Goal: Task Accomplishment & Management: Complete application form

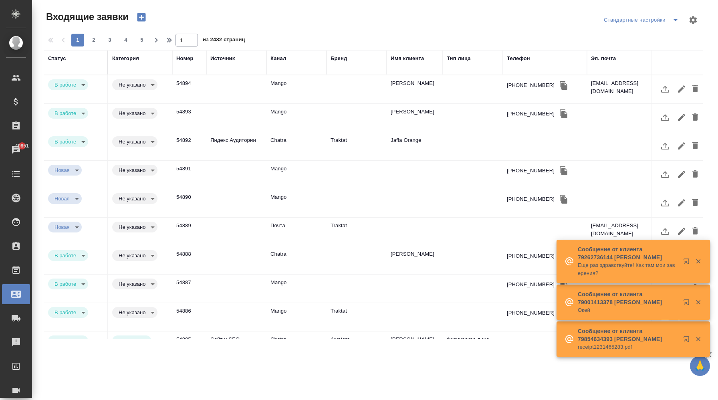
select select "RU"
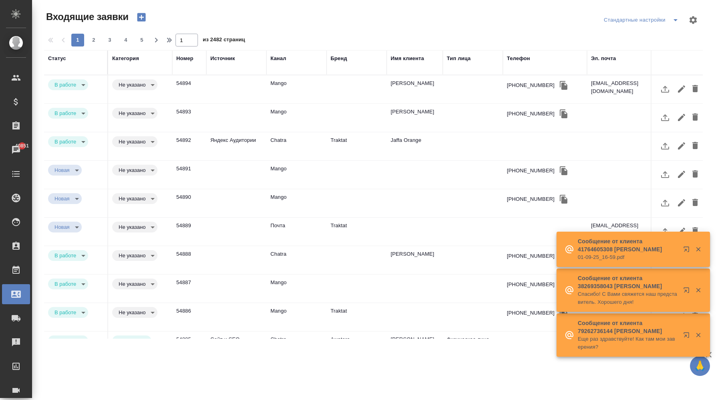
click at [454, 63] on div "Тип лица" at bounding box center [473, 62] width 52 height 16
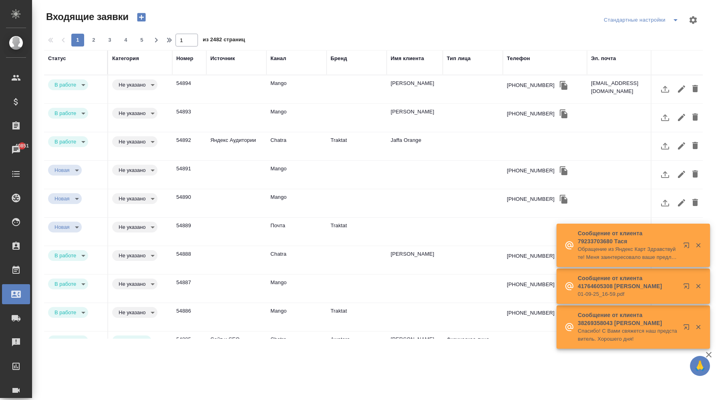
click at [456, 60] on div "Тип лица" at bounding box center [459, 58] width 24 height 8
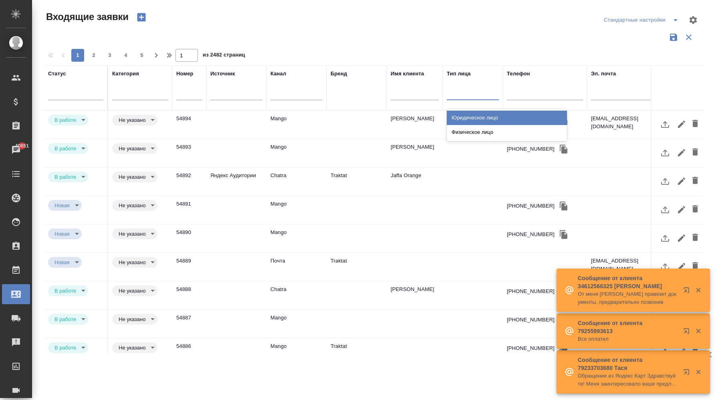
click at [456, 92] on div at bounding box center [473, 92] width 52 height 12
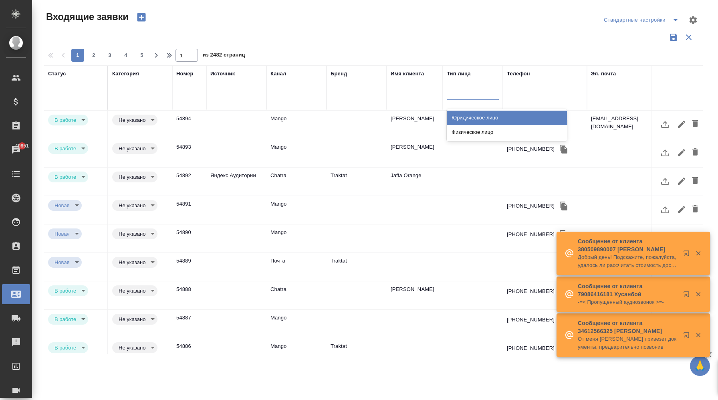
click at [456, 92] on div at bounding box center [473, 92] width 52 height 12
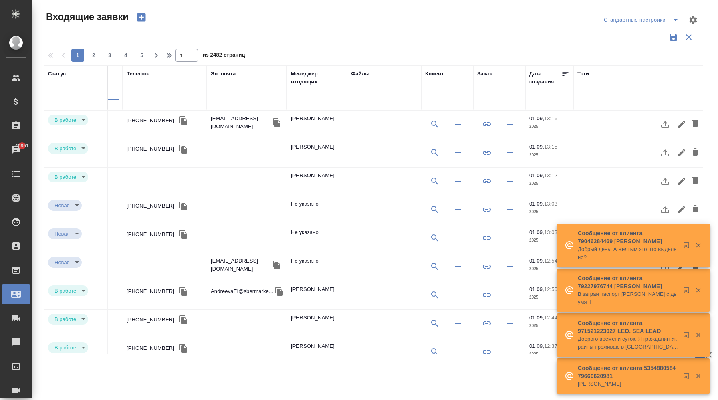
scroll to position [0, 399]
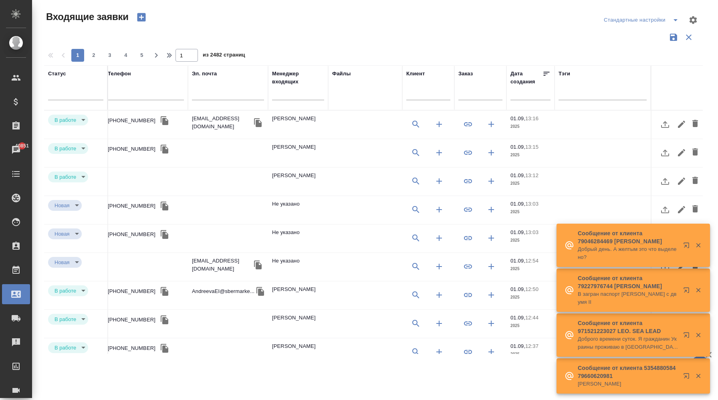
click at [512, 96] on div at bounding box center [530, 93] width 40 height 13
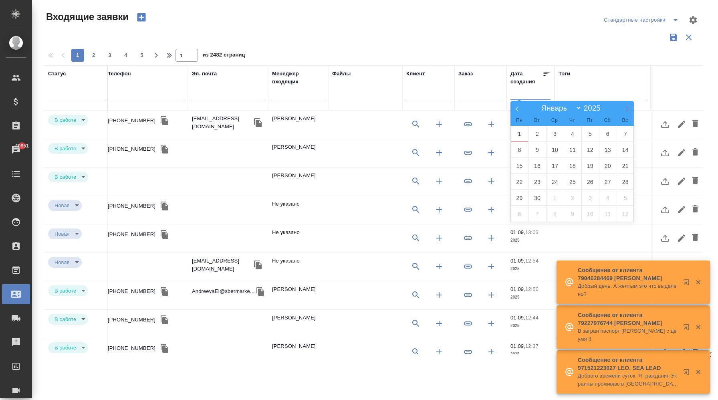
click at [627, 107] on icon at bounding box center [627, 109] width 6 height 6
select select "9"
click at [544, 134] on span "30" at bounding box center [537, 134] width 18 height 16
type div "2025-09-29T19:00:00.000Z"
click at [549, 135] on span "1" at bounding box center [555, 134] width 18 height 16
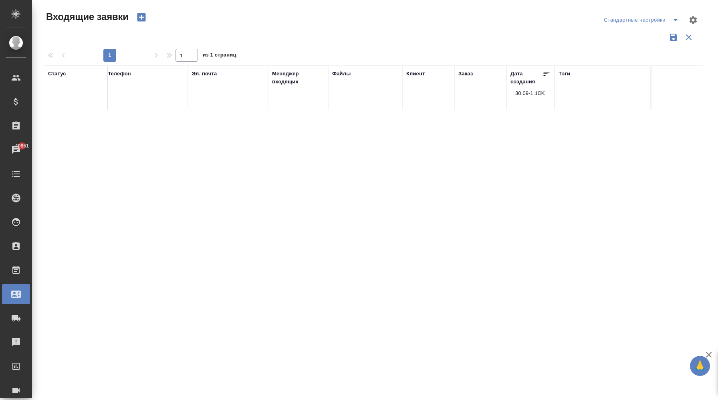
click at [527, 94] on input "30.09-1.10" at bounding box center [532, 93] width 35 height 11
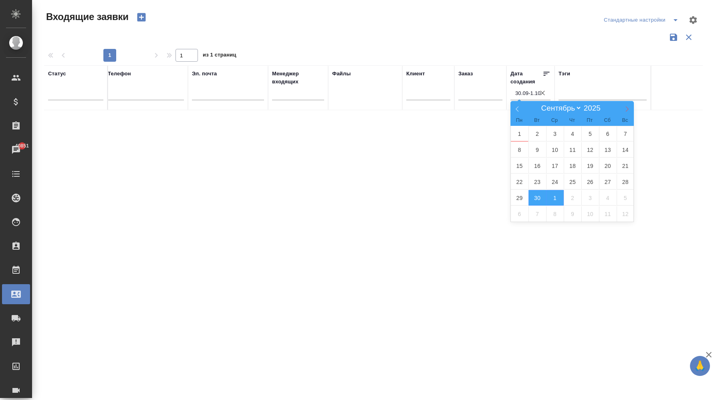
click at [624, 110] on icon at bounding box center [627, 109] width 6 height 6
click at [516, 108] on icon at bounding box center [517, 109] width 6 height 6
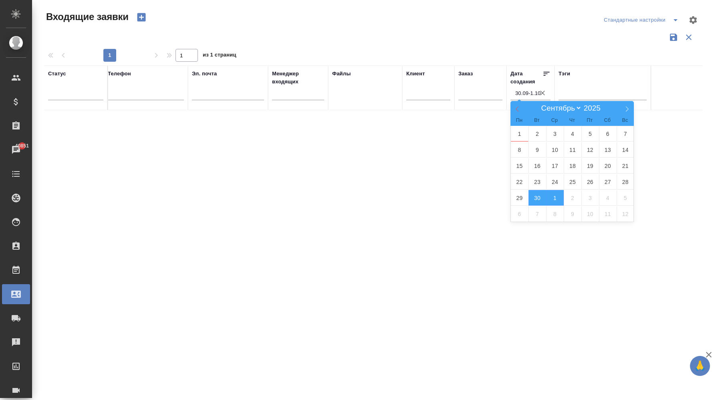
select select "7"
click at [595, 133] on span "1" at bounding box center [590, 134] width 18 height 16
click at [607, 131] on span "2" at bounding box center [608, 134] width 18 height 16
type div "2025-07-31T19:00:00.000Z — 2025-08-01T19:00:00.000Z"
type input "1.08-2.08"
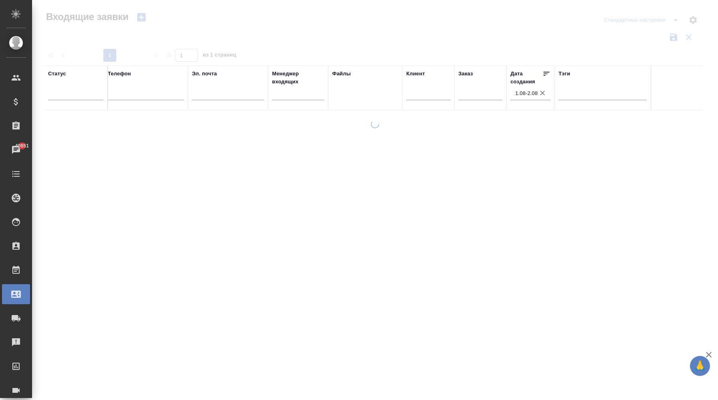
click at [535, 96] on input "1.08-2.08" at bounding box center [532, 93] width 35 height 11
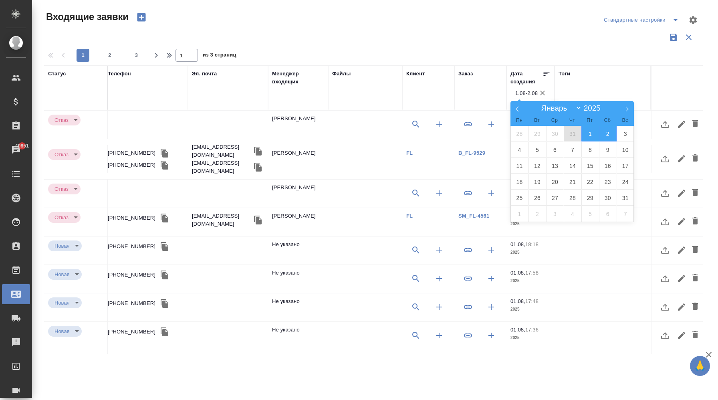
click at [578, 133] on span "31" at bounding box center [573, 134] width 18 height 16
click at [586, 134] on span "1" at bounding box center [590, 134] width 18 height 16
type div "2025-07-30T19:00:00.000Z — 2025-07-31T19:00:00.000Z"
type input "31.07-1.08"
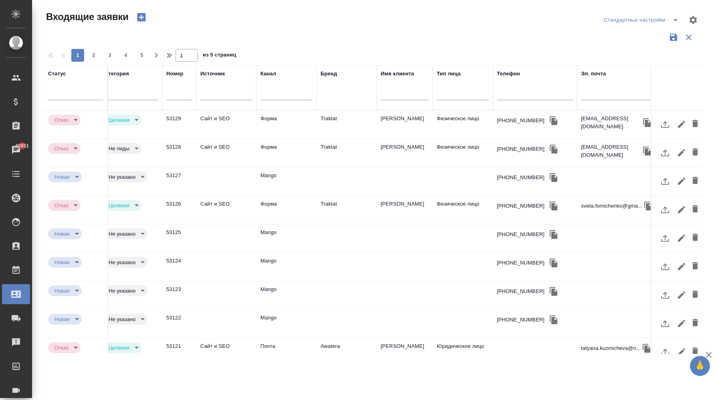
scroll to position [0, 0]
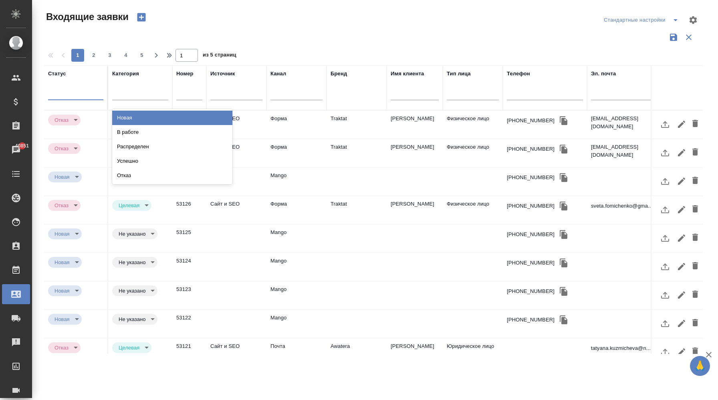
click at [90, 92] on div at bounding box center [75, 92] width 55 height 12
click at [144, 91] on div at bounding box center [140, 92] width 56 height 12
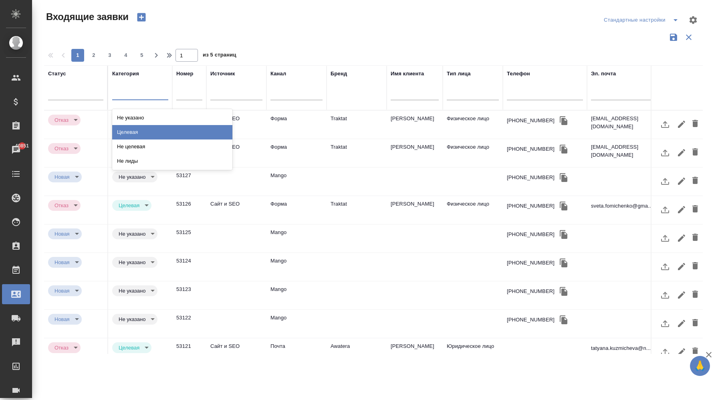
click at [147, 128] on div "Целевая" at bounding box center [172, 132] width 120 height 14
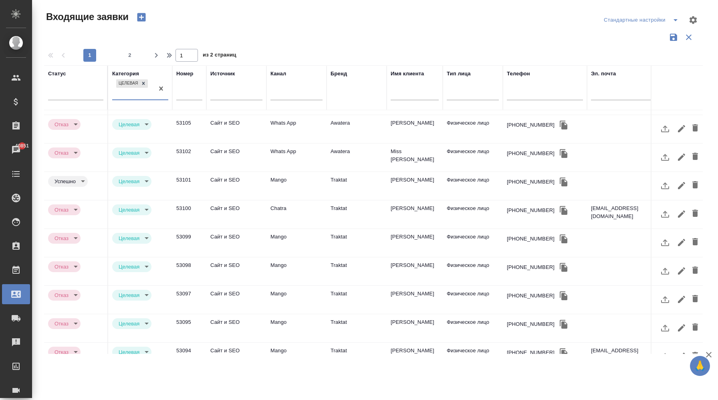
scroll to position [306, 0]
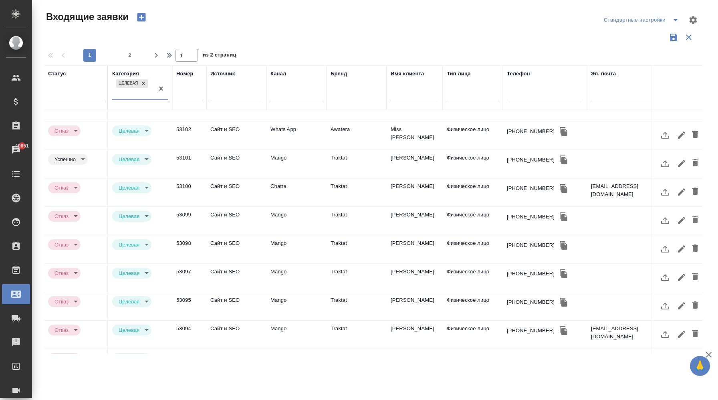
click at [457, 101] on div at bounding box center [473, 95] width 52 height 21
click at [458, 99] on div at bounding box center [473, 92] width 52 height 15
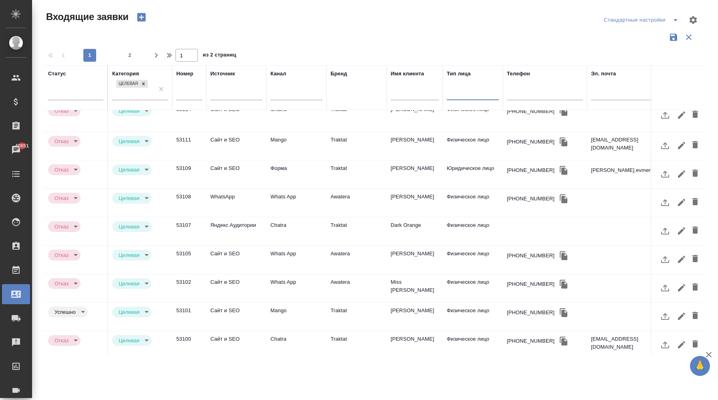
scroll to position [329, 0]
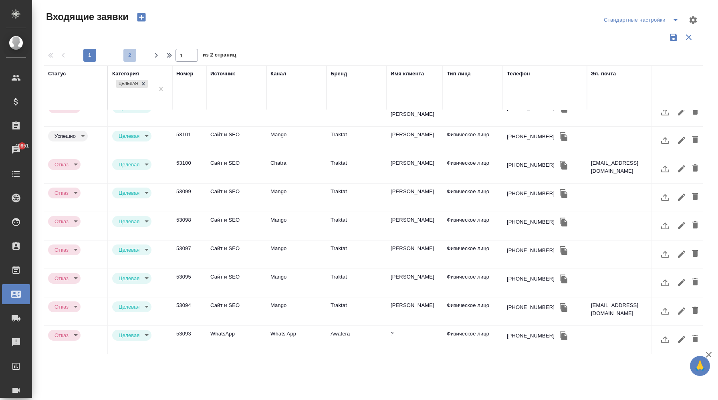
click at [133, 54] on span "2" at bounding box center [129, 55] width 13 height 8
type input "2"
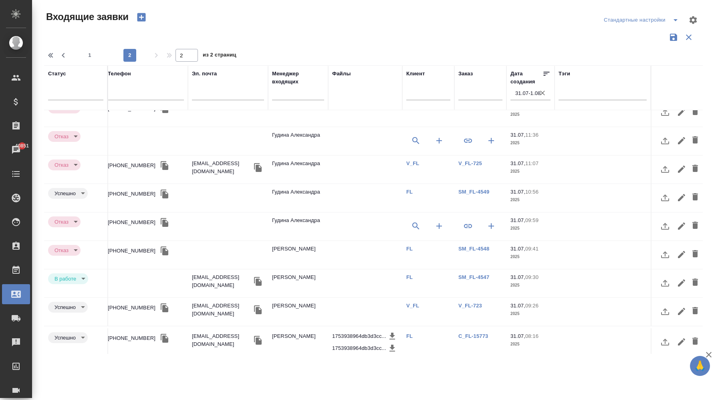
scroll to position [159, 399]
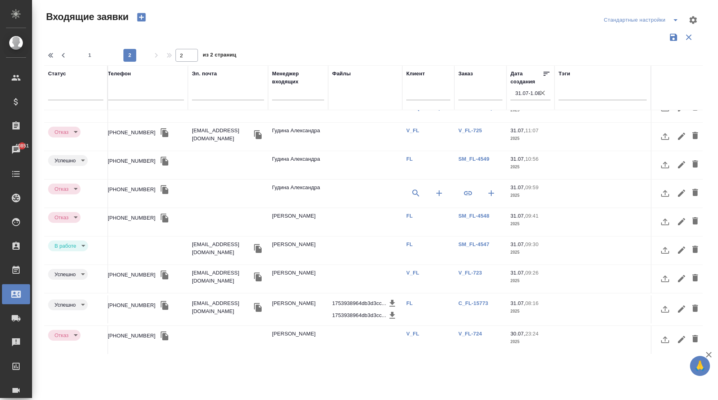
click at [529, 95] on input "31.07-1.08" at bounding box center [532, 93] width 35 height 11
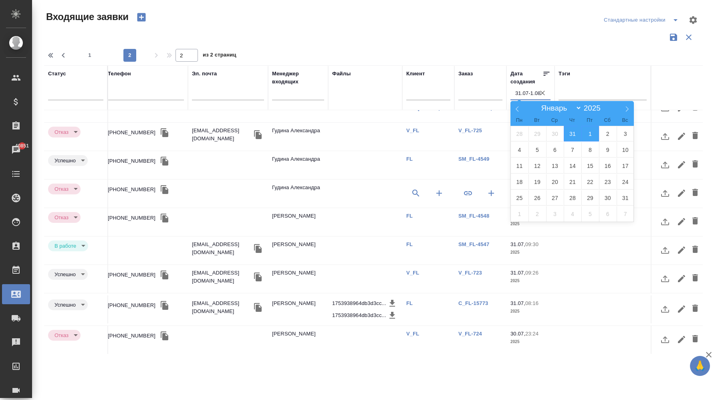
click at [574, 133] on span "31" at bounding box center [573, 134] width 18 height 16
click at [601, 137] on span "2" at bounding box center [608, 134] width 18 height 16
type div "2025-07-30T19:00:00.000Z — 2025-08-01T19:00:00.000Z"
type input "31.07-2.08"
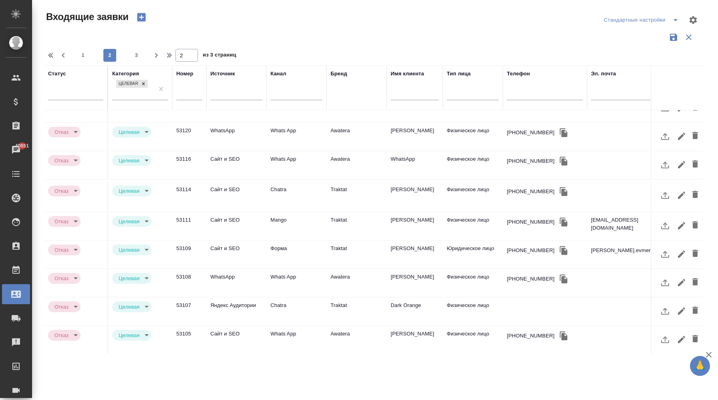
scroll to position [333, 0]
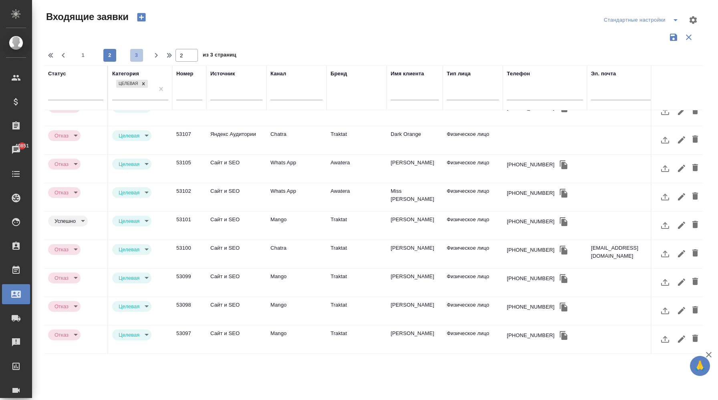
click at [139, 58] on span "3" at bounding box center [136, 55] width 13 height 8
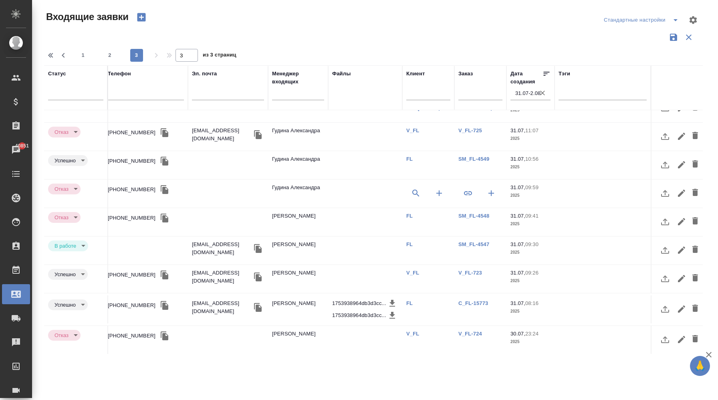
scroll to position [0, 399]
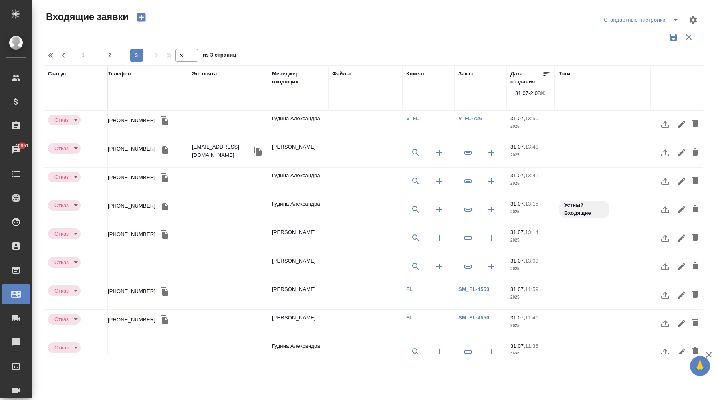
drag, startPoint x: 84, startPoint y: 53, endPoint x: 171, endPoint y: 76, distance: 90.0
click at [84, 53] on span "1" at bounding box center [83, 55] width 13 height 8
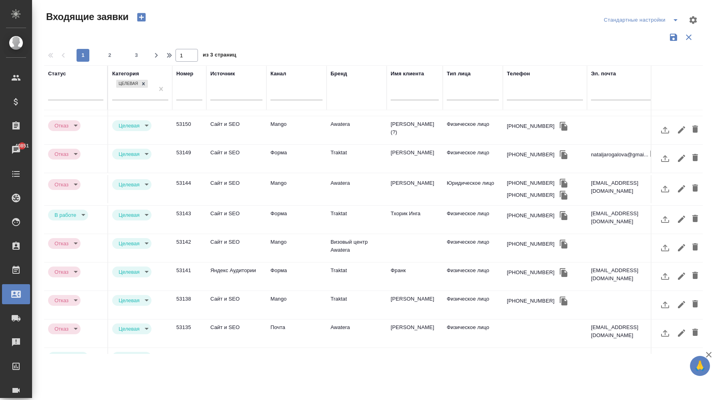
scroll to position [0, 0]
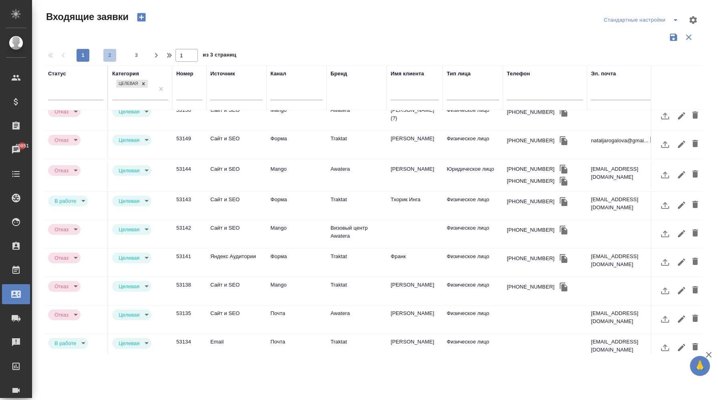
click at [110, 55] on span "2" at bounding box center [109, 55] width 13 height 8
type input "2"
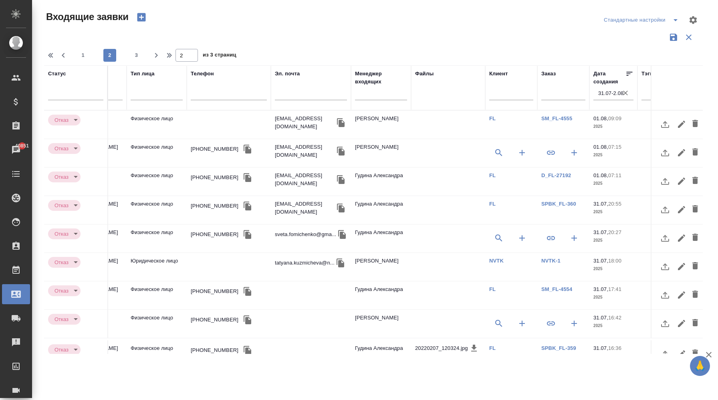
scroll to position [0, 399]
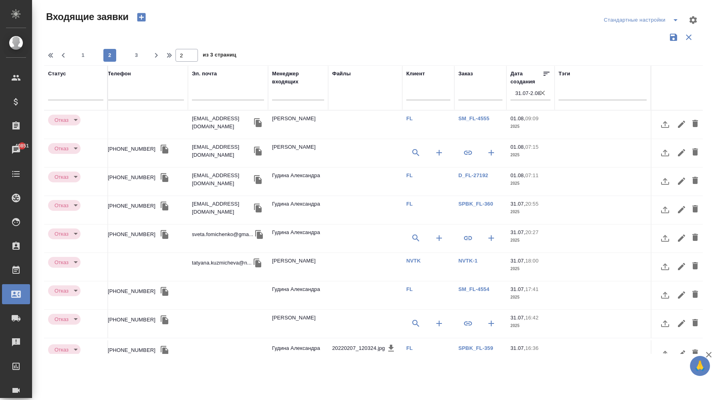
click at [539, 90] on icon "button" at bounding box center [543, 93] width 8 height 8
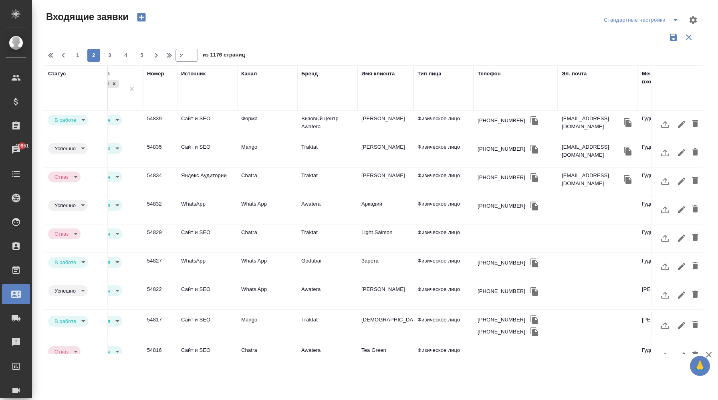
scroll to position [0, 0]
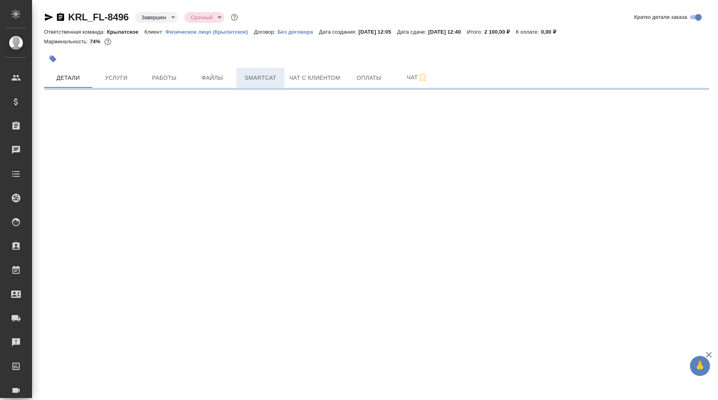
select select "RU"
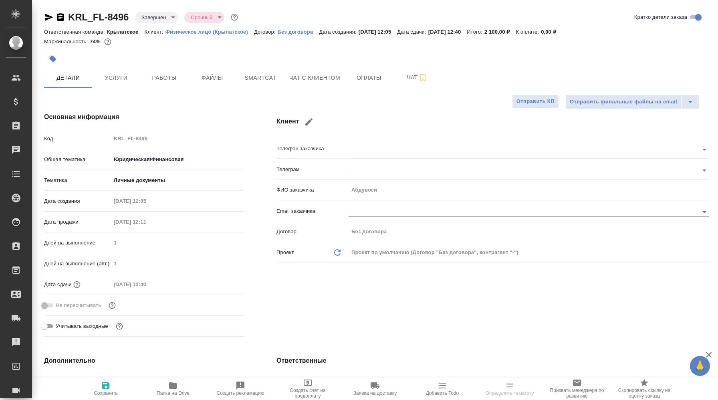
type textarea "x"
type input "Касымов Тимур"
type input "Веселова Юлия"
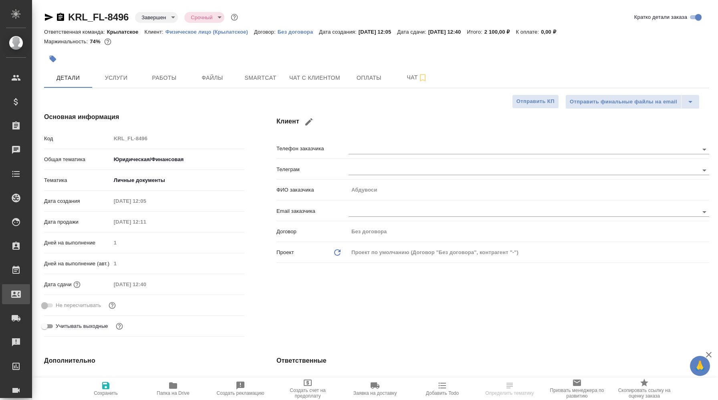
type textarea "x"
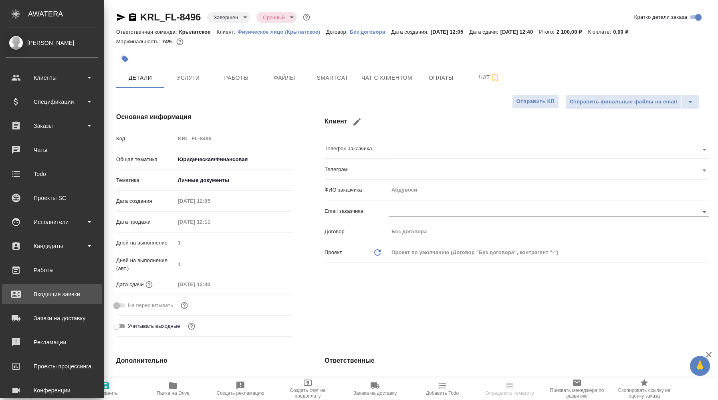
type textarea "x"
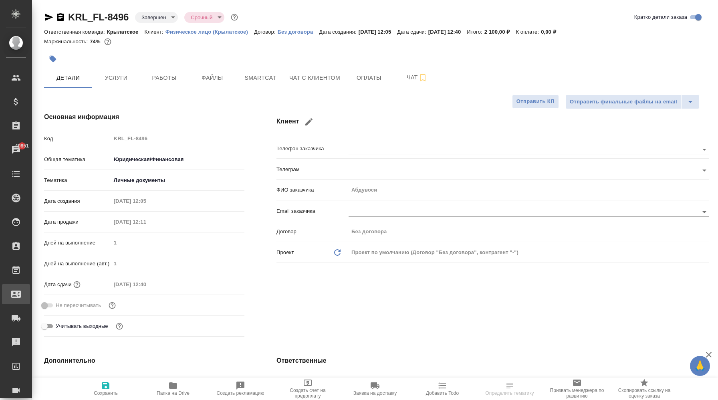
click at [16, 298] on div "Входящие заявки" at bounding box center [6, 294] width 20 height 12
select select "RU"
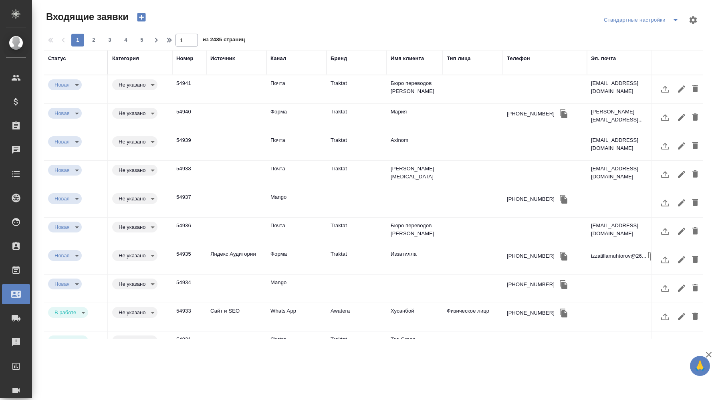
click at [134, 75] on td "Не указано notSelected" at bounding box center [140, 89] width 64 height 28
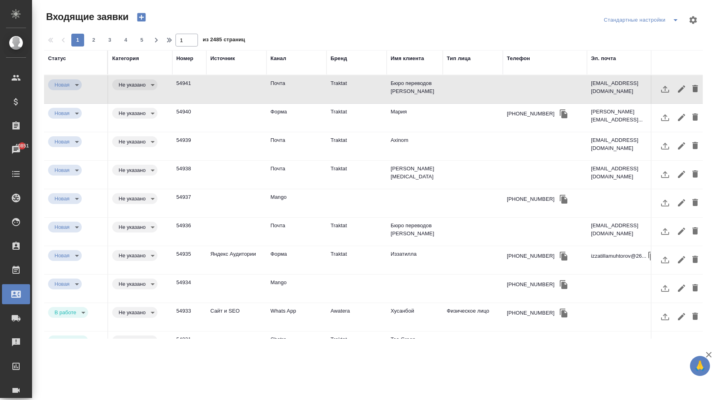
click at [133, 58] on div "Категория" at bounding box center [125, 58] width 27 height 8
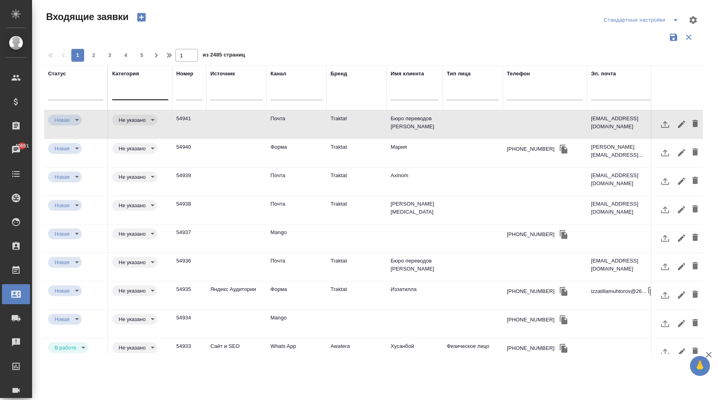
click at [141, 95] on div at bounding box center [140, 92] width 56 height 12
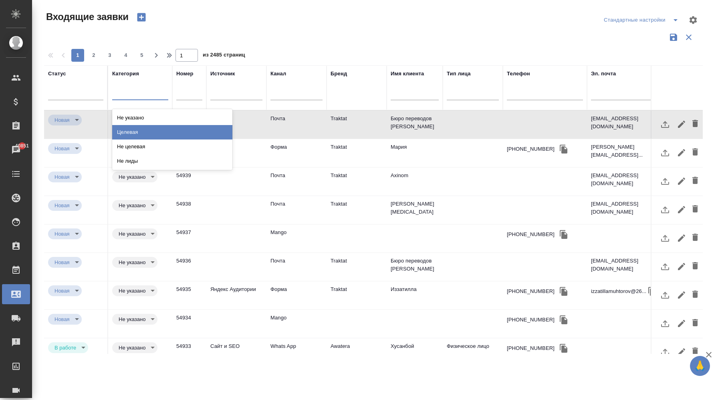
click at [146, 130] on div "Целевая" at bounding box center [172, 132] width 120 height 14
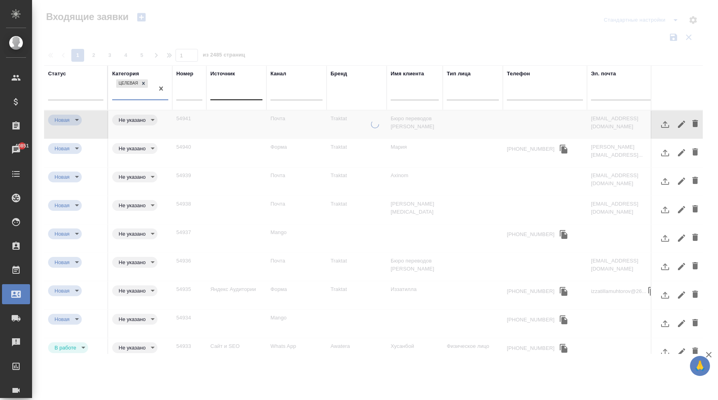
click at [242, 97] on div at bounding box center [236, 92] width 52 height 12
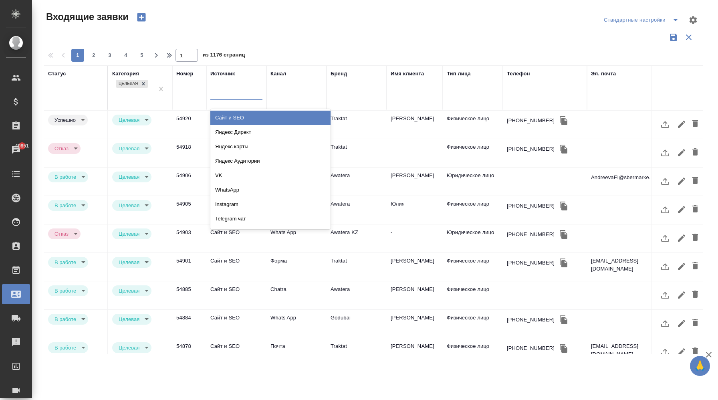
click at [247, 117] on div "Сайт и SEO" at bounding box center [270, 118] width 120 height 14
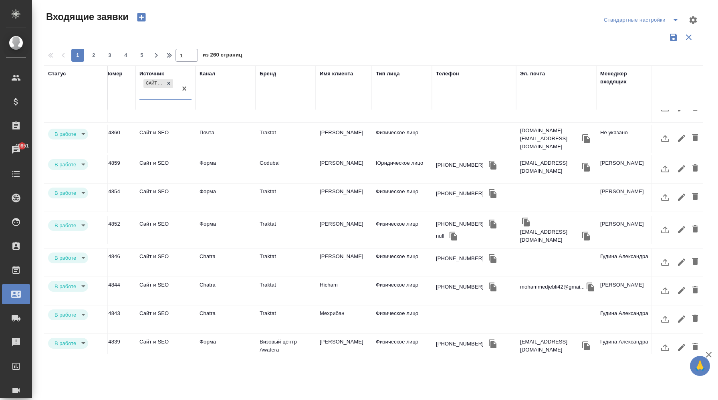
scroll to position [329, 0]
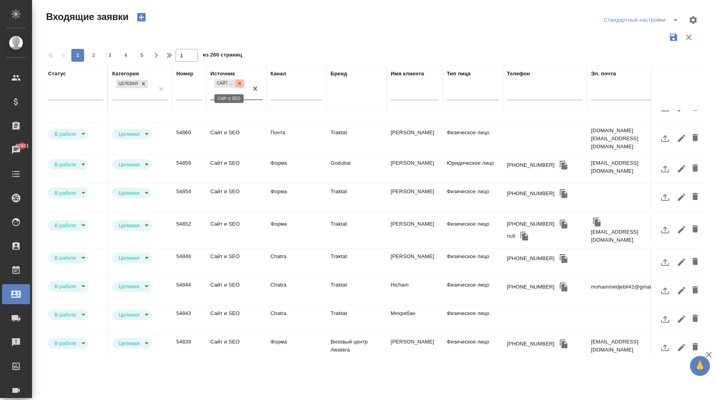
click at [241, 83] on icon at bounding box center [240, 84] width 6 height 6
click at [235, 96] on div at bounding box center [236, 92] width 52 height 12
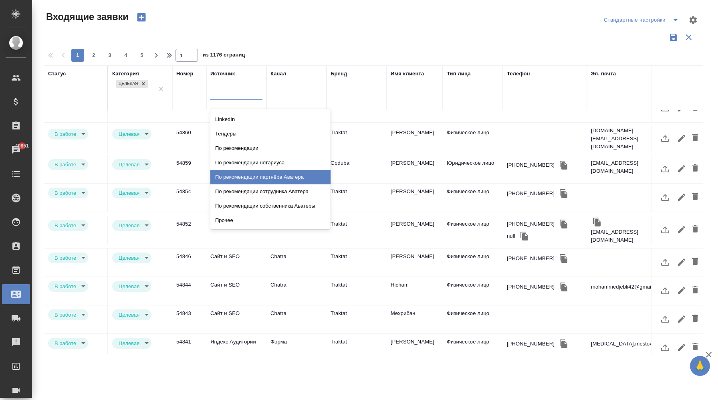
scroll to position [0, 0]
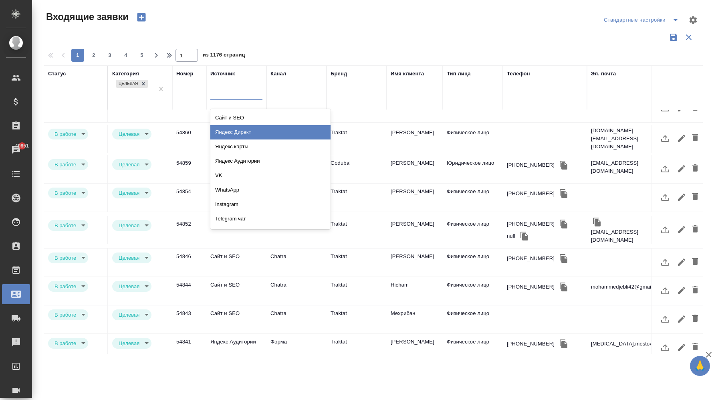
click at [311, 27] on div at bounding box center [377, 19] width 222 height 19
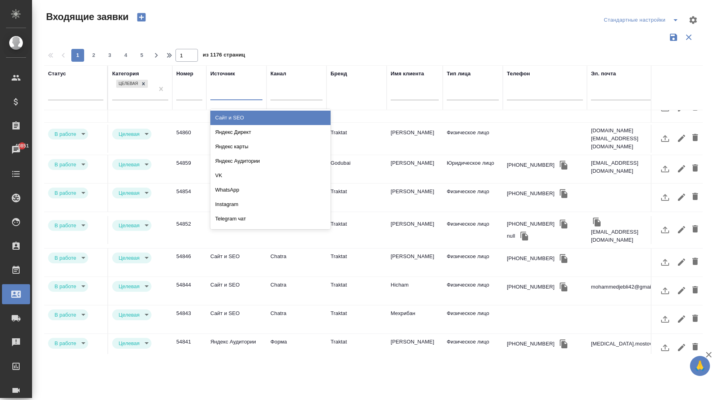
click at [239, 95] on div at bounding box center [236, 92] width 52 height 12
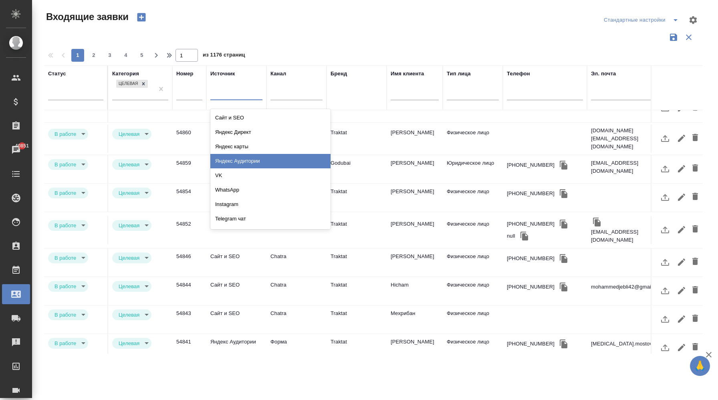
click at [258, 161] on div "Яндекс Аудитории" at bounding box center [270, 161] width 120 height 14
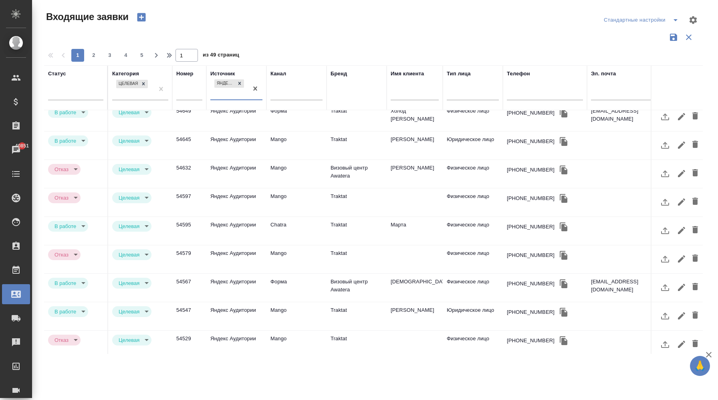
scroll to position [329, 0]
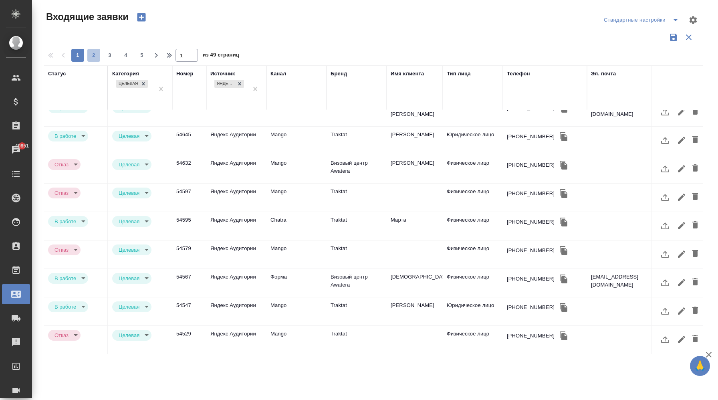
click at [94, 58] on span "2" at bounding box center [93, 55] width 13 height 8
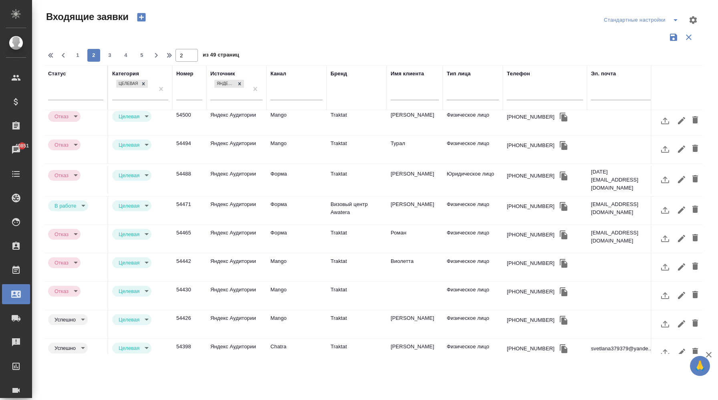
scroll to position [0, 0]
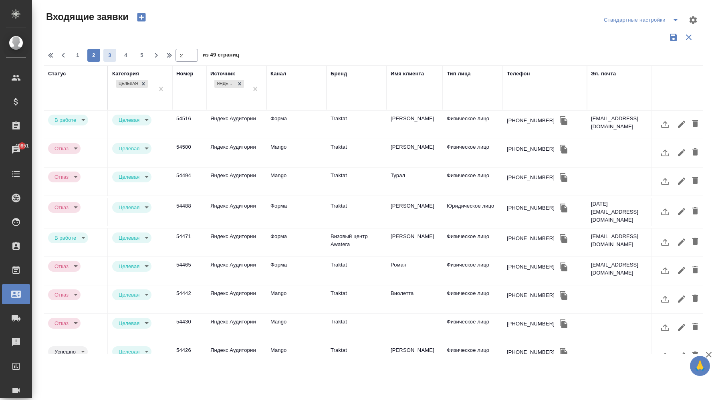
click at [111, 54] on span "3" at bounding box center [109, 55] width 13 height 8
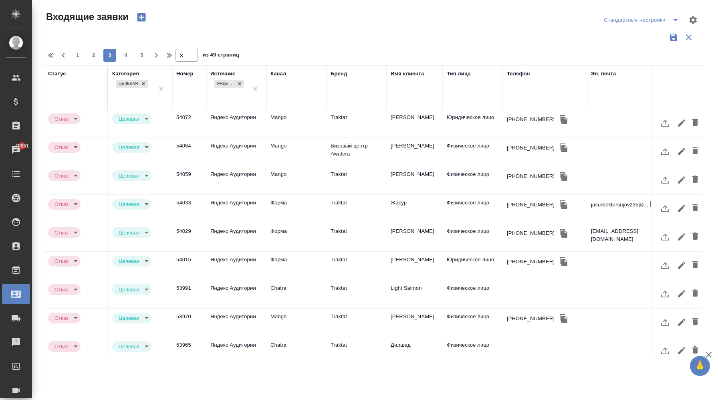
scroll to position [325, 0]
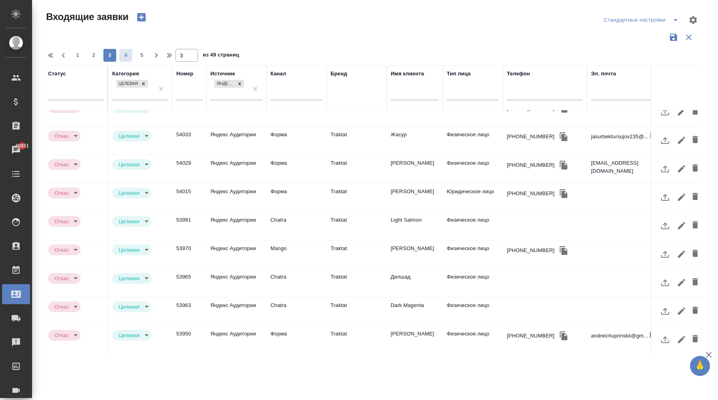
click at [126, 51] on span "4" at bounding box center [125, 55] width 13 height 8
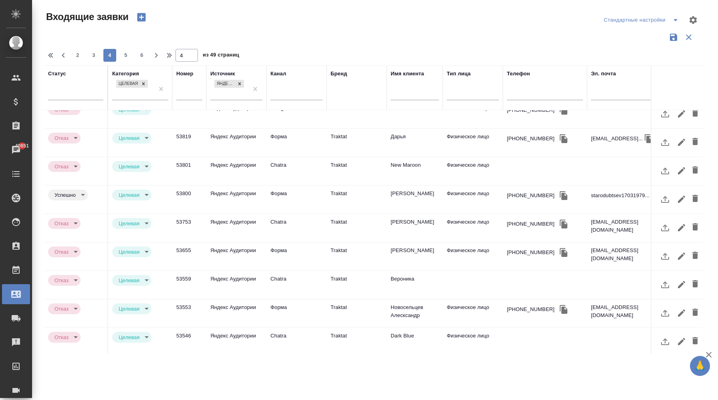
scroll to position [329, 0]
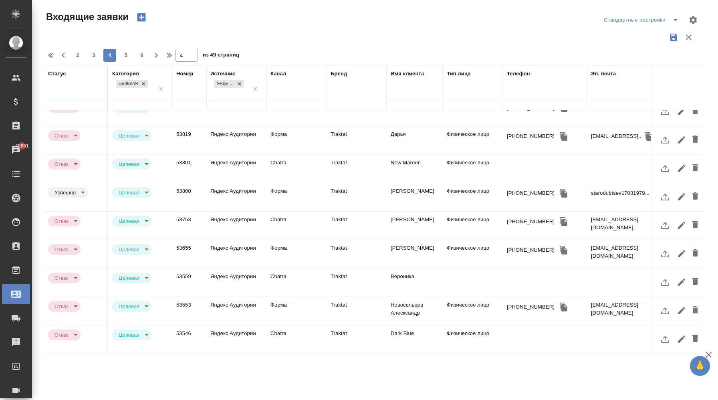
click at [468, 282] on td at bounding box center [473, 282] width 60 height 28
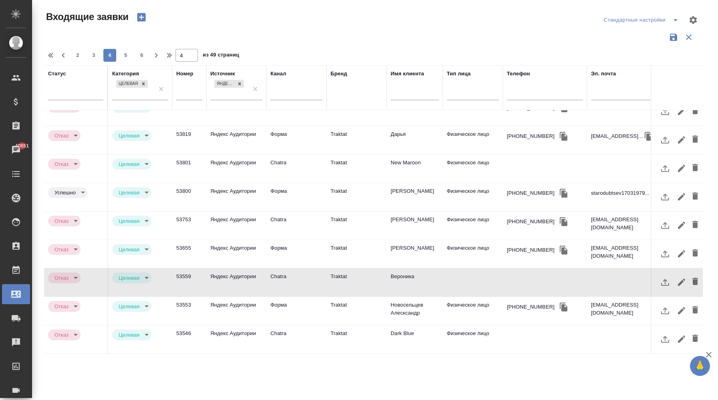
click at [468, 282] on td at bounding box center [473, 282] width 60 height 28
click at [472, 277] on td at bounding box center [473, 282] width 60 height 28
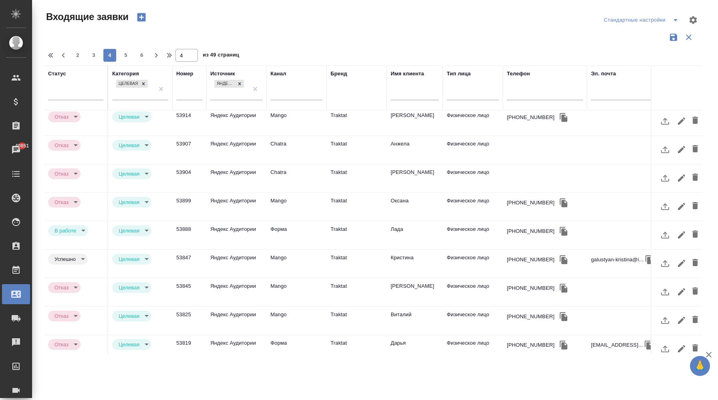
scroll to position [0, 0]
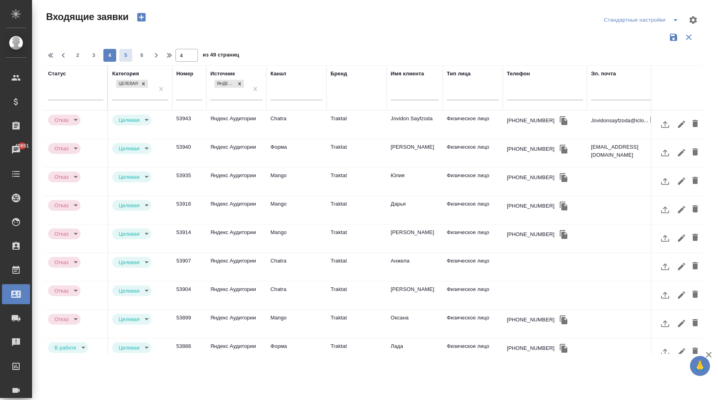
click at [124, 57] on span "5" at bounding box center [125, 55] width 13 height 8
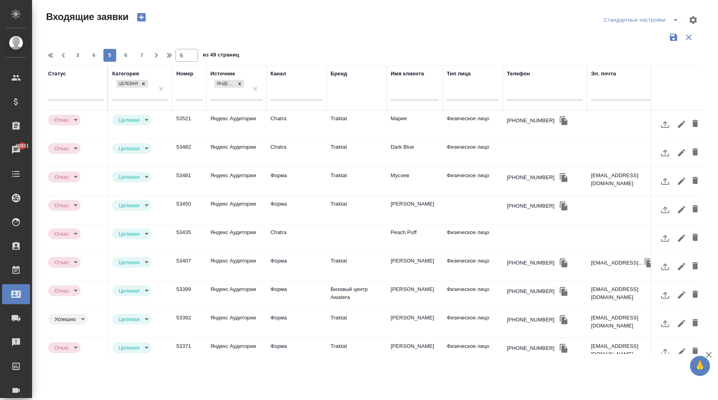
click at [446, 212] on td at bounding box center [473, 210] width 60 height 28
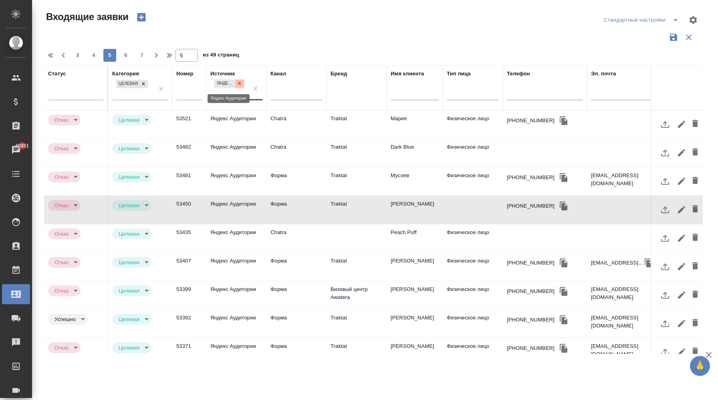
click at [237, 85] on icon at bounding box center [240, 84] width 6 height 6
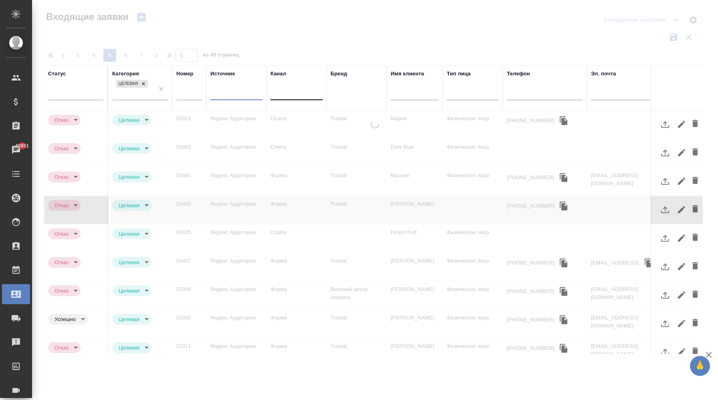
click at [288, 91] on div at bounding box center [296, 92] width 52 height 12
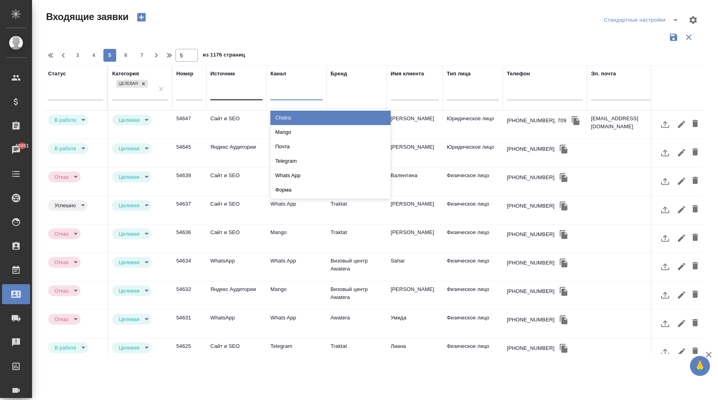
click at [299, 119] on div "Chatra" at bounding box center [330, 118] width 120 height 14
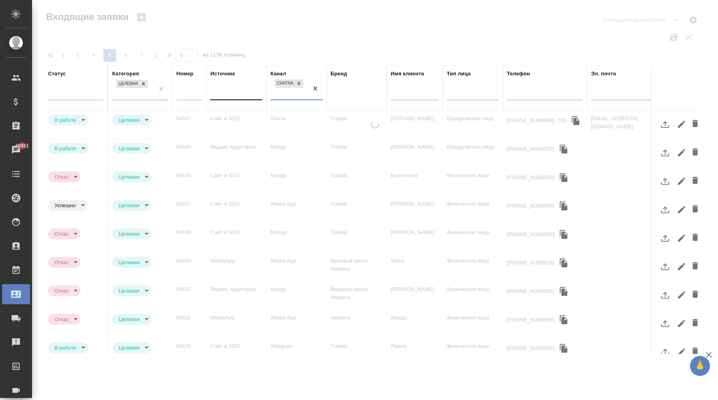
click at [295, 96] on div "Chatra" at bounding box center [289, 89] width 38 height 22
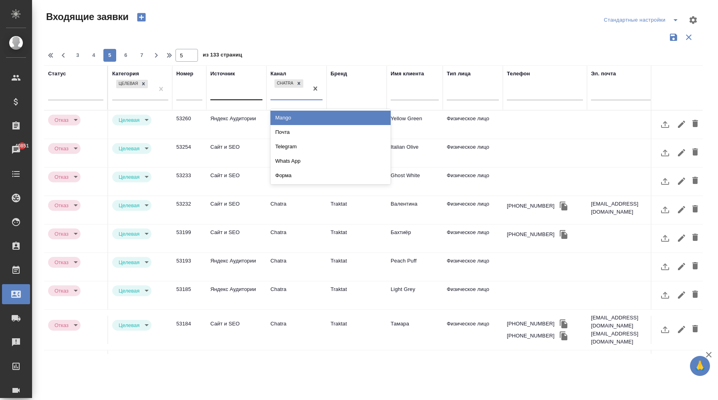
click at [298, 119] on div "Mango" at bounding box center [330, 118] width 120 height 14
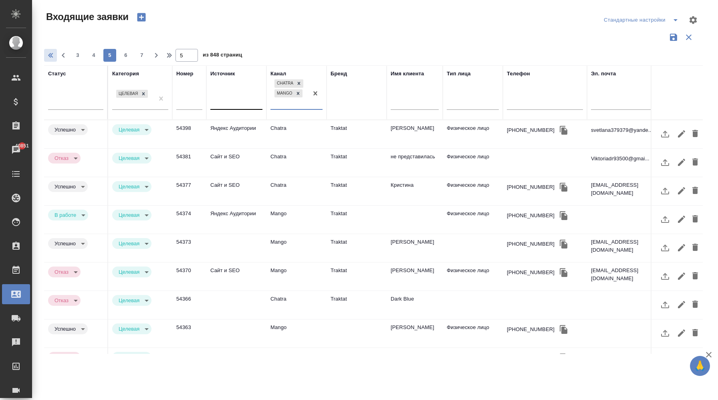
click at [52, 55] on icon "button" at bounding box center [52, 55] width 10 height 10
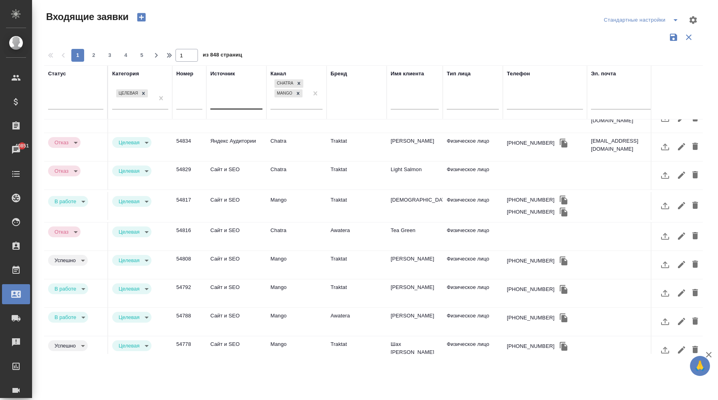
scroll to position [343, 0]
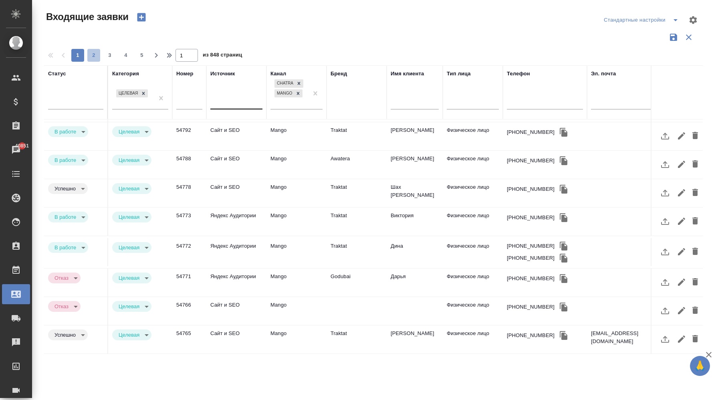
click at [94, 55] on span "2" at bounding box center [93, 55] width 13 height 8
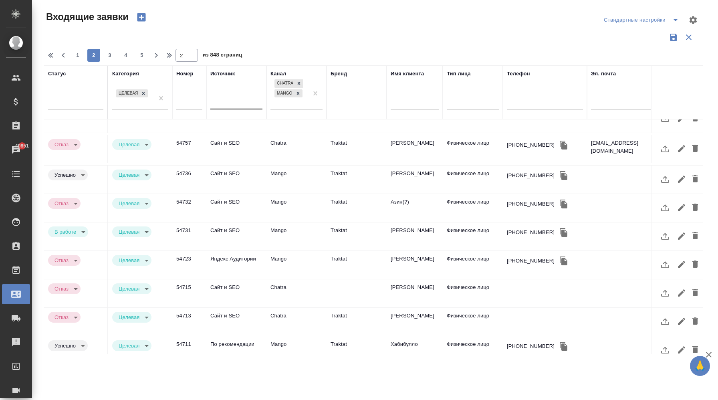
scroll to position [0, 0]
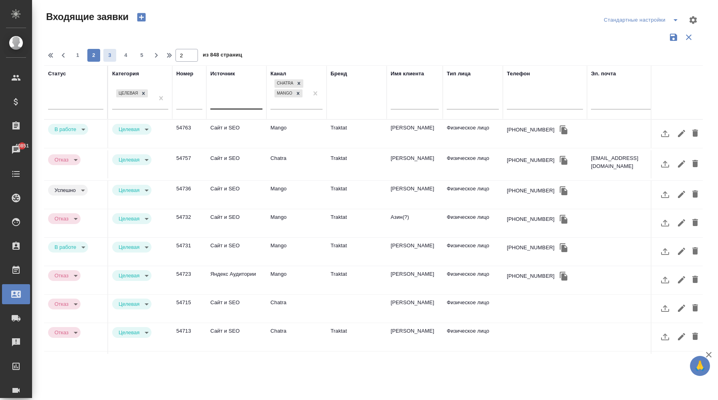
click at [111, 52] on span "3" at bounding box center [109, 55] width 13 height 8
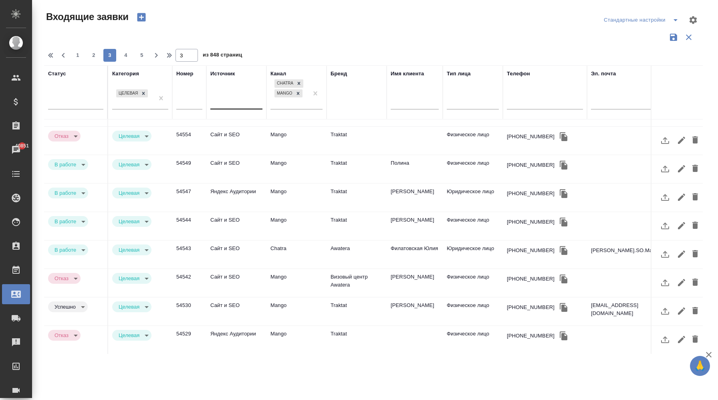
scroll to position [335, 0]
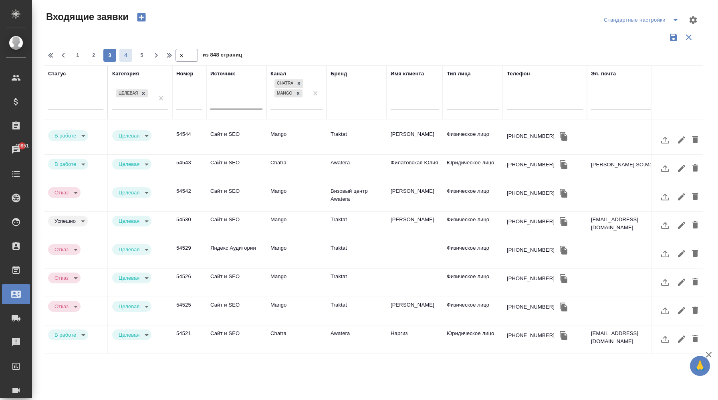
click at [128, 54] on span "4" at bounding box center [125, 55] width 13 height 8
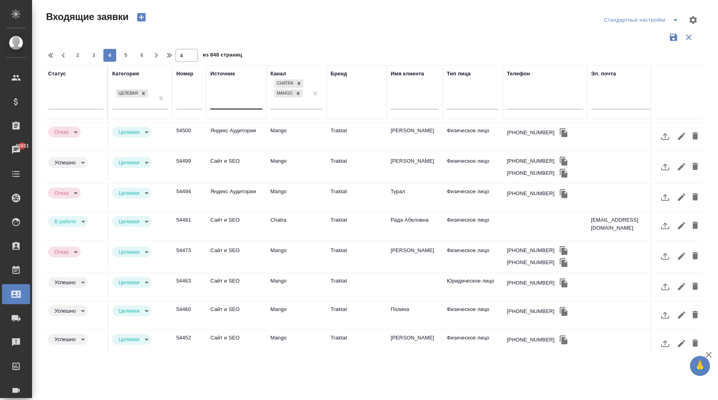
scroll to position [0, 0]
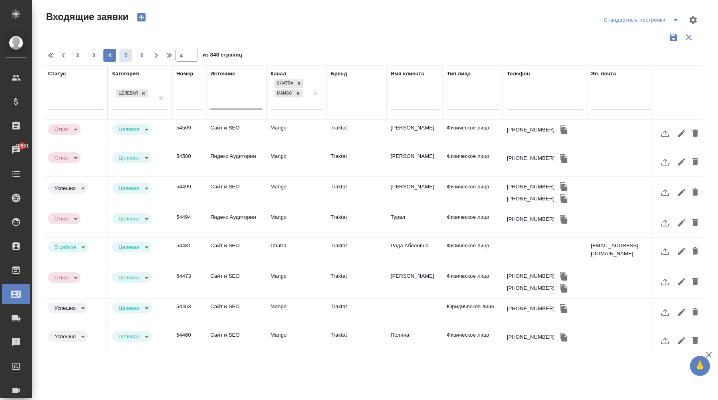
click at [127, 53] on span "5" at bounding box center [125, 55] width 13 height 8
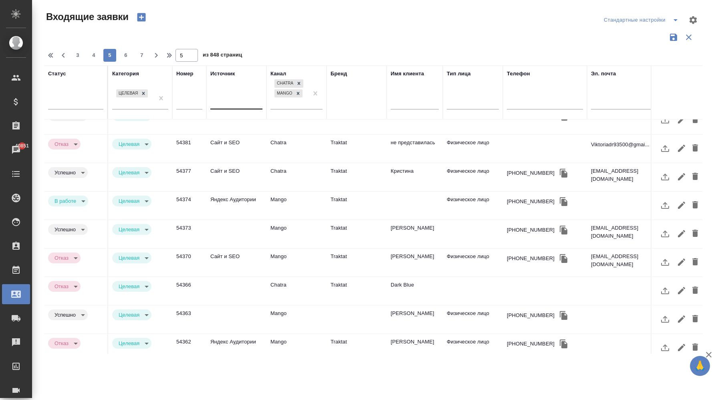
scroll to position [14, 0]
click at [458, 237] on td at bounding box center [473, 234] width 60 height 28
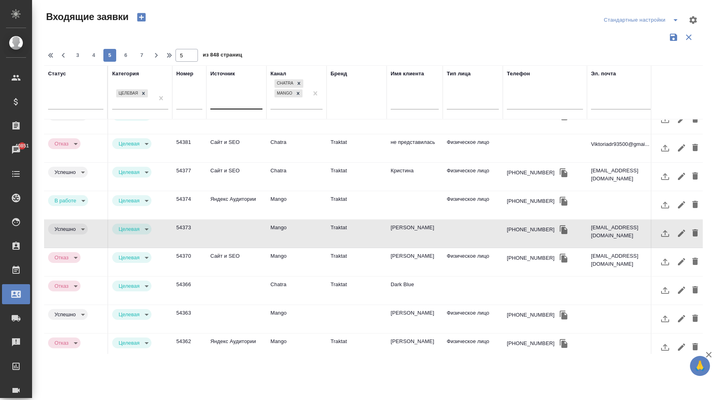
click at [436, 284] on td "Dark Blue" at bounding box center [415, 290] width 56 height 28
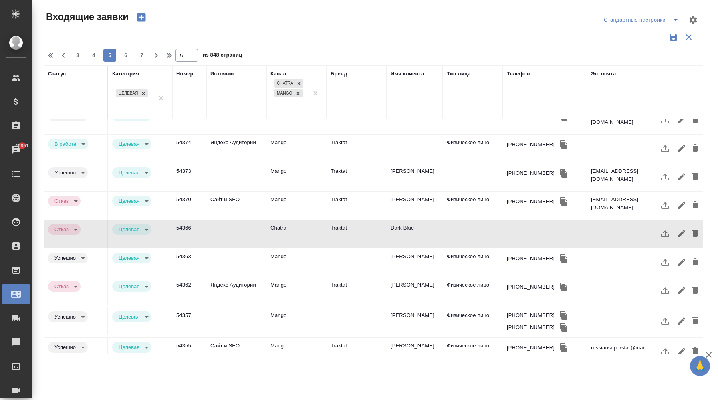
scroll to position [0, 0]
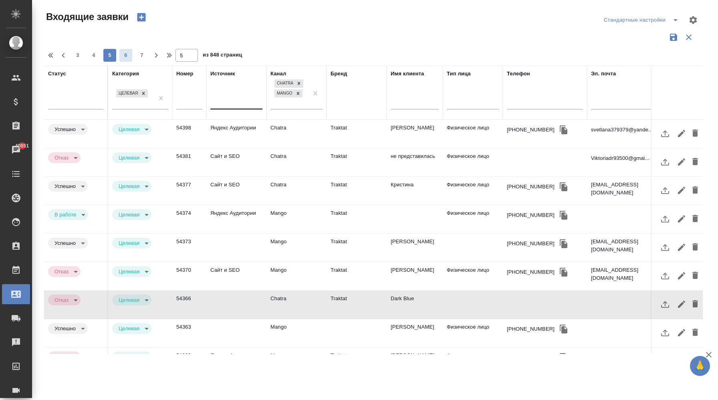
click at [123, 54] on span "6" at bounding box center [125, 55] width 13 height 8
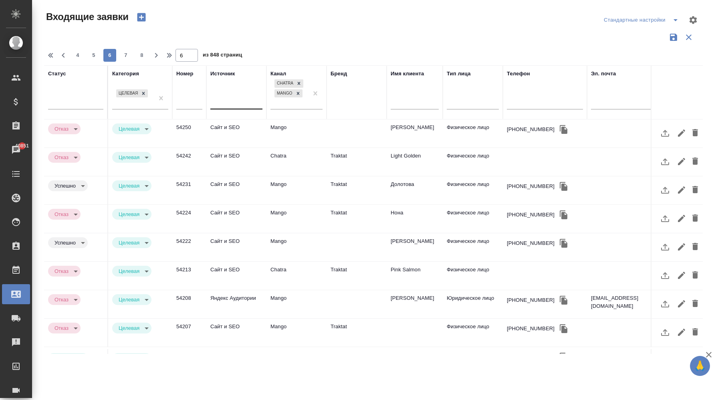
scroll to position [339, 0]
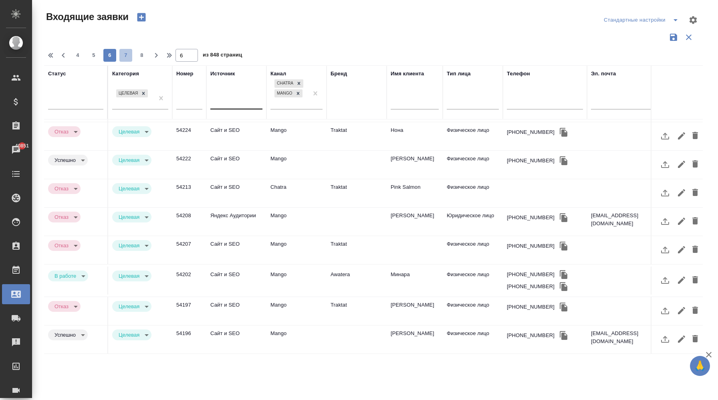
click at [126, 56] on span "7" at bounding box center [125, 55] width 13 height 8
type input "7"
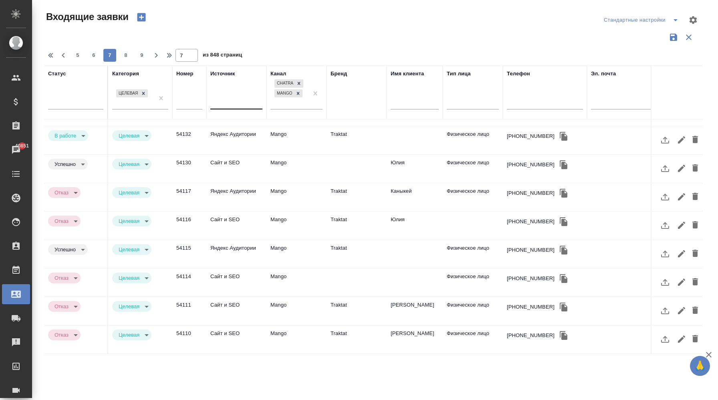
scroll to position [335, 0]
click at [439, 223] on td "Юлия" at bounding box center [415, 226] width 56 height 28
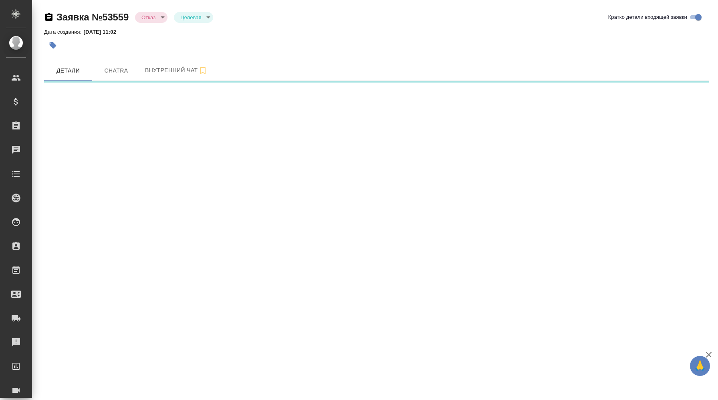
select select "RU"
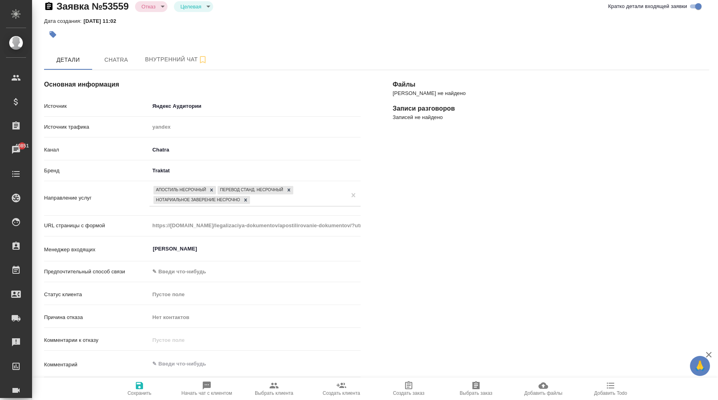
scroll to position [22, 0]
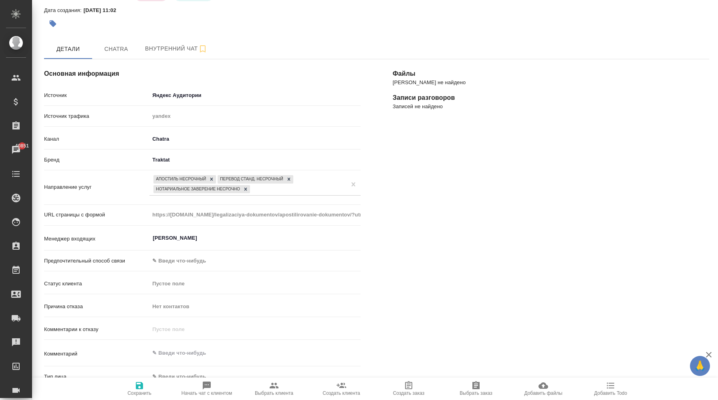
click at [178, 265] on body "🙏 .cls-1 fill:#fff; AWATERA Корэн Владислав Клиенты Спецификации Заказы 40851 Ч…" at bounding box center [359, 200] width 718 height 400
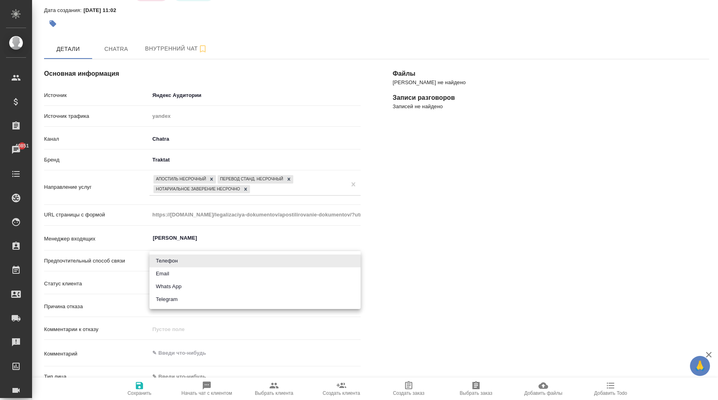
click at [375, 221] on div at bounding box center [359, 200] width 718 height 400
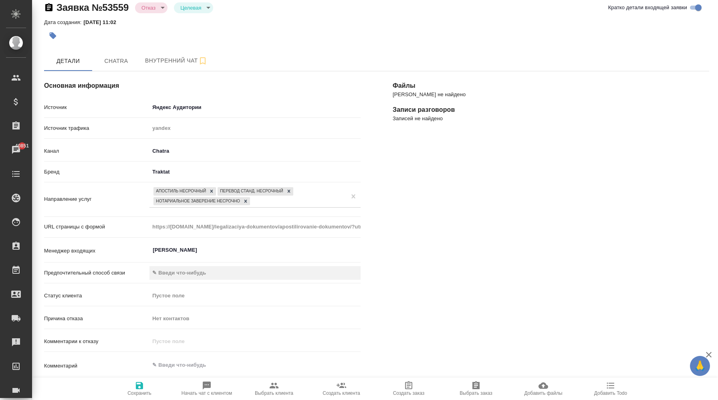
scroll to position [0, 0]
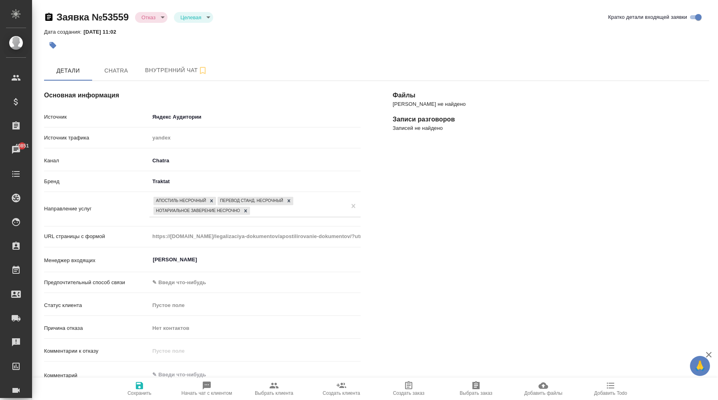
click at [197, 303] on div "Пустое поле" at bounding box center [251, 305] width 199 height 8
click at [181, 303] on div "Пустое поле" at bounding box center [251, 305] width 199 height 8
click at [180, 307] on div "Пустое поле" at bounding box center [251, 305] width 199 height 8
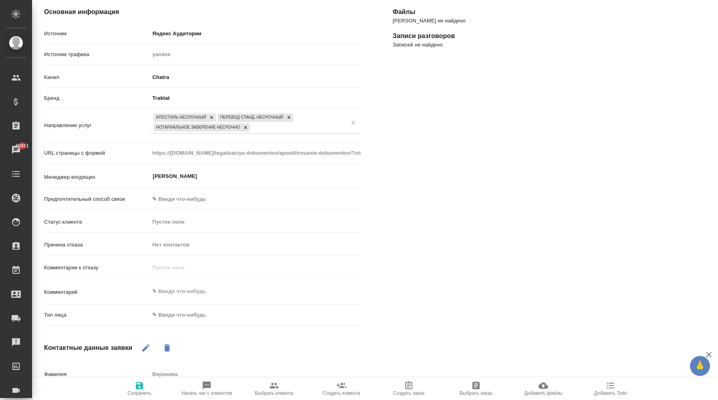
scroll to position [84, 0]
click at [196, 313] on body "🙏 .cls-1 fill:#fff; AWATERA Корэн Владислав Клиенты Спецификации Заказы 40851 Ч…" at bounding box center [359, 200] width 718 height 400
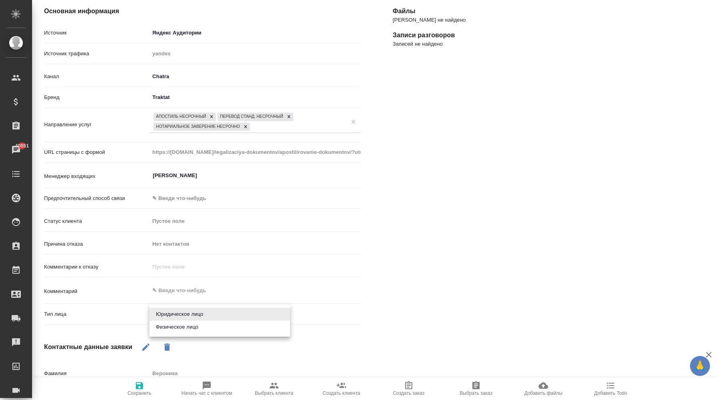
click at [195, 324] on li "Физическое лицо" at bounding box center [219, 327] width 141 height 13
type textarea "x"
type input "private"
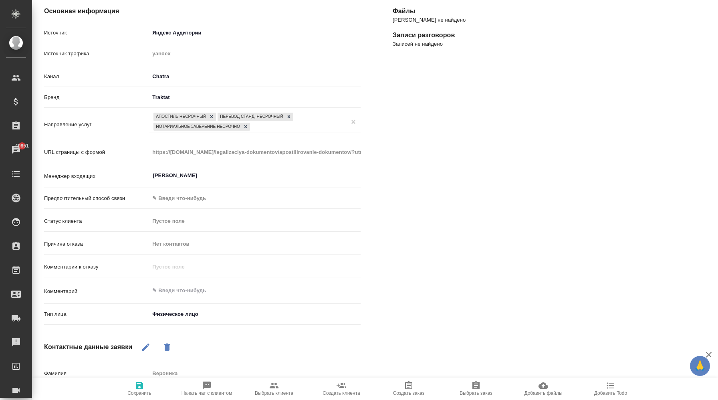
click at [146, 387] on span "Сохранить" at bounding box center [140, 388] width 58 height 15
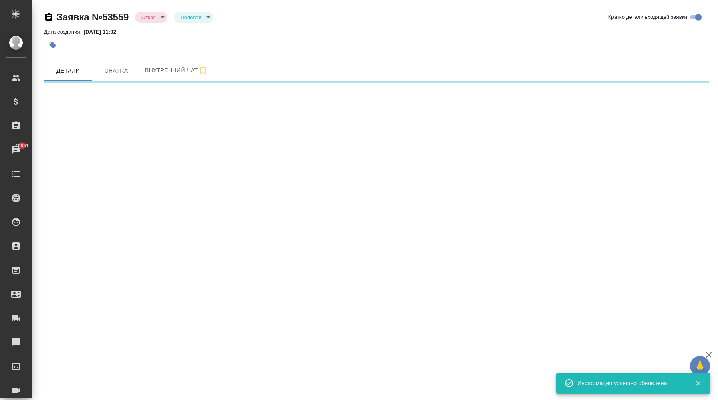
scroll to position [0, 0]
select select "RU"
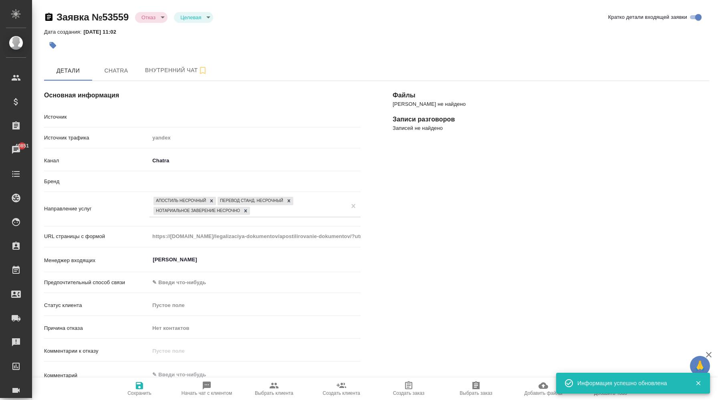
type textarea "x"
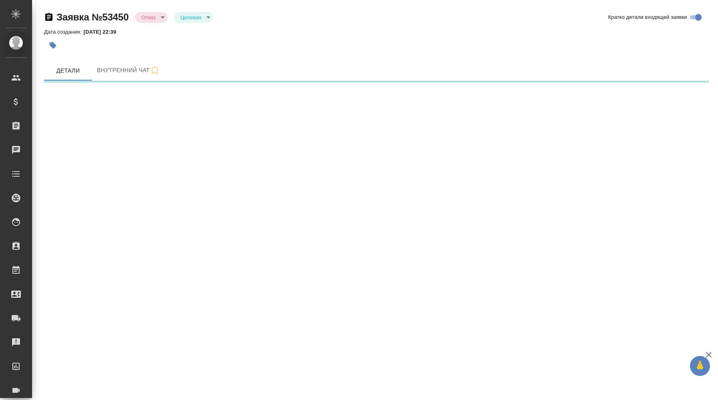
select select "RU"
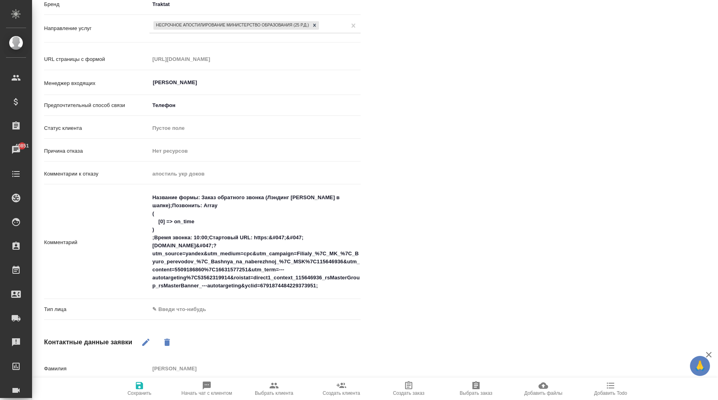
scroll to position [178, 0]
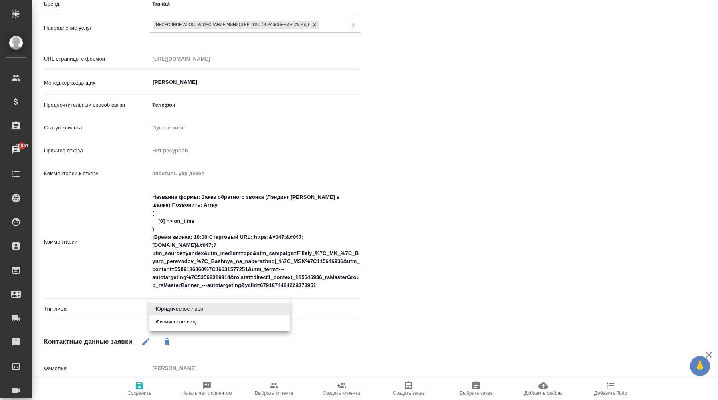
click at [176, 312] on body "🙏 .cls-1 fill:#fff; AWATERA Корэн [PERSON_NAME] Спецификации Заказы 40851 Чаты …" at bounding box center [359, 200] width 718 height 400
click at [179, 322] on li "Физическое лицо" at bounding box center [219, 321] width 141 height 13
type textarea "x"
type input "private"
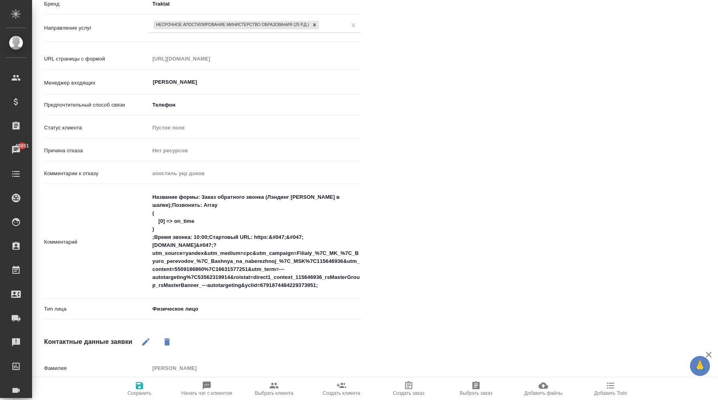
click at [136, 388] on icon "button" at bounding box center [139, 385] width 7 height 7
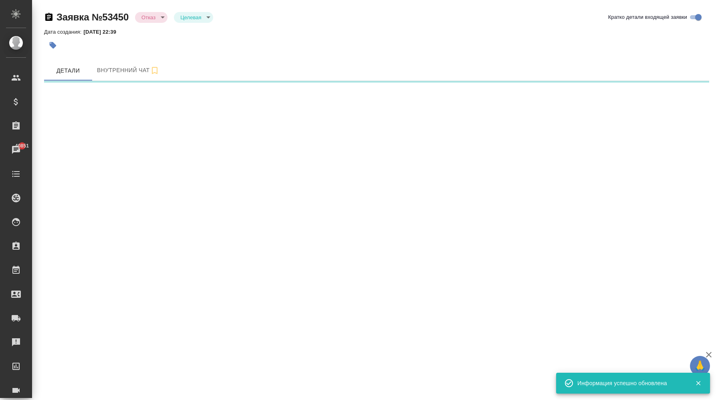
select select "RU"
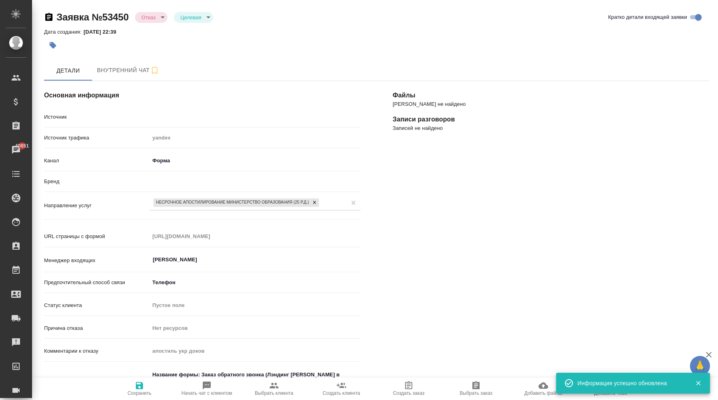
type textarea "x"
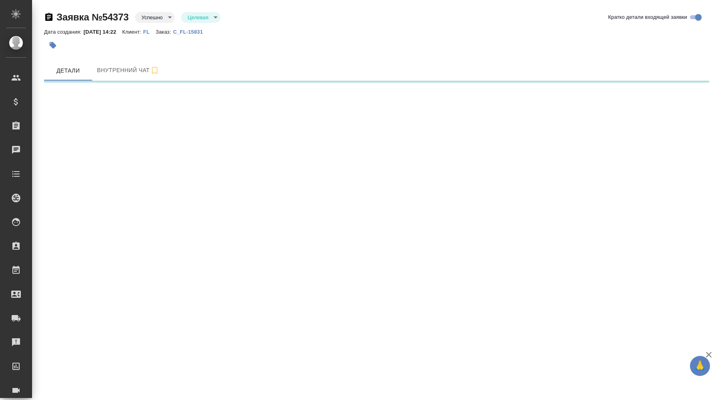
select select "RU"
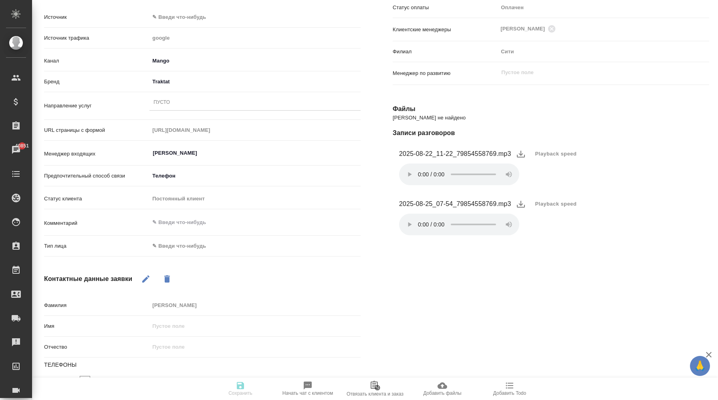
scroll to position [103, 0]
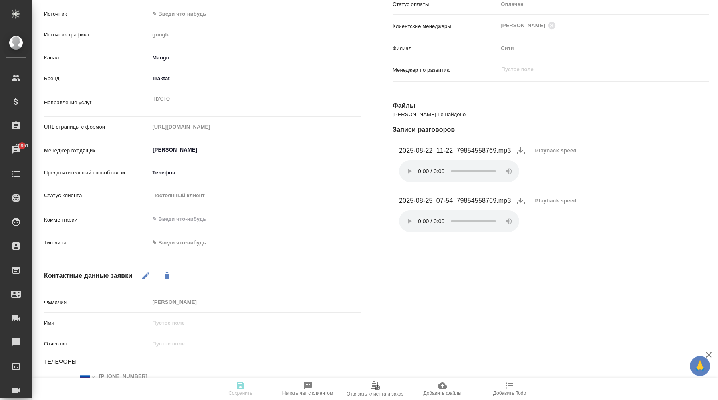
click at [193, 240] on body "🙏 .cls-1 fill:#fff; AWATERA Корэн [PERSON_NAME] Спецификации Заказы 40851 Чаты …" at bounding box center [359, 200] width 718 height 400
click at [192, 258] on li "Физическое лицо" at bounding box center [219, 255] width 141 height 13
type textarea "x"
type input "private"
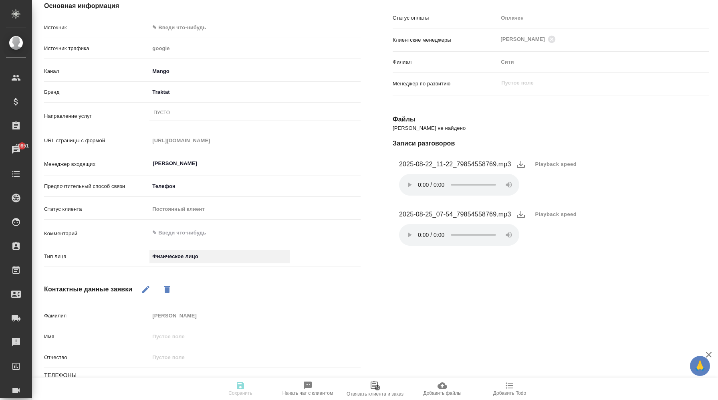
scroll to position [83, 0]
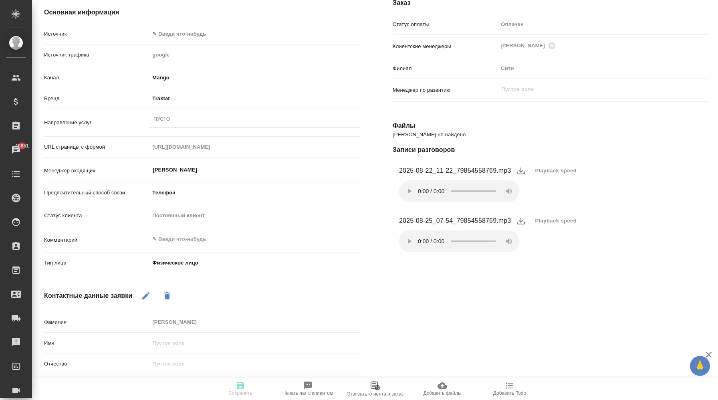
click at [317, 303] on div "Контактные данные заявки" at bounding box center [202, 295] width 317 height 19
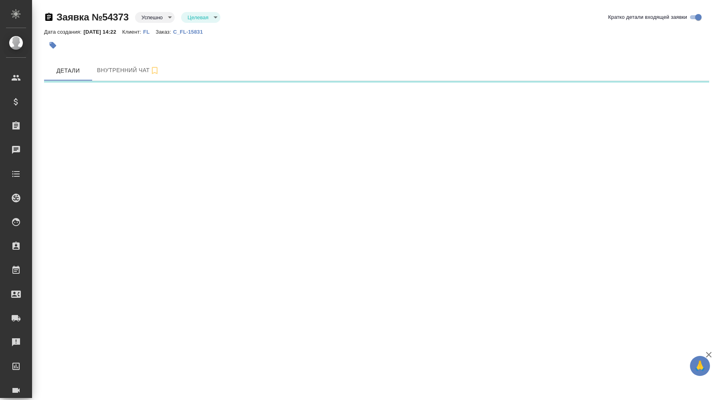
select select "RU"
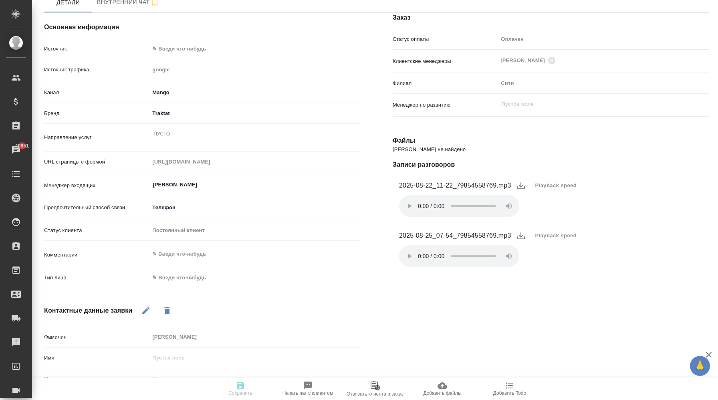
scroll to position [177, 0]
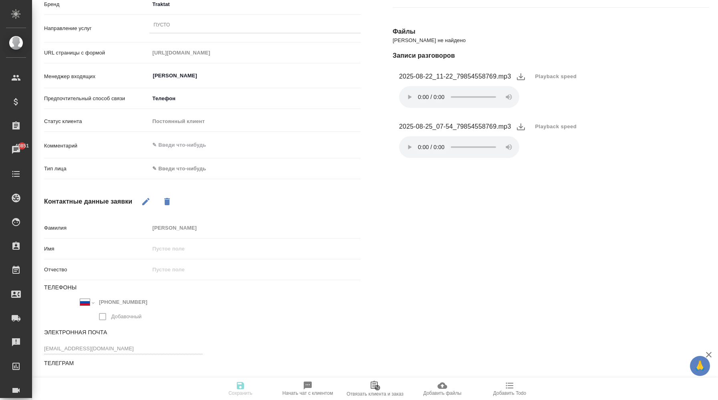
click at [189, 171] on body "🙏 .cls-1 fill:#fff; AWATERA Корэн [PERSON_NAME] Спецификации Заказы 40851 Чаты …" at bounding box center [359, 200] width 718 height 400
click at [188, 182] on li "Физическое лицо" at bounding box center [219, 181] width 141 height 13
type textarea "x"
type input "private"
type textarea "x"
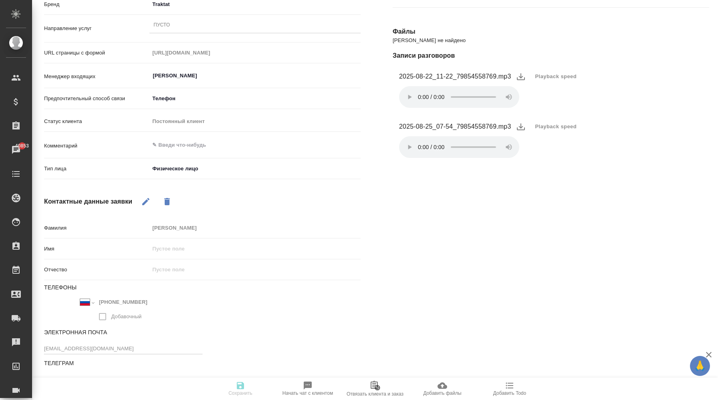
scroll to position [0, 0]
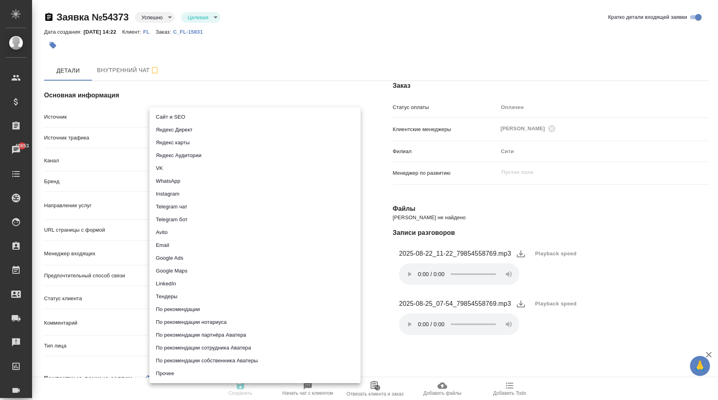
click at [183, 115] on body "🙏 .cls-1 fill:#fff; AWATERA Корэн [PERSON_NAME] Спецификации Заказы 40853 Чаты …" at bounding box center [359, 200] width 718 height 400
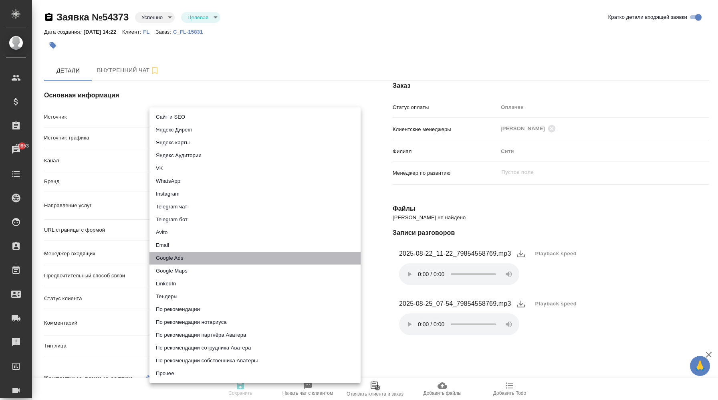
click at [199, 260] on li "Google Ads" at bounding box center [254, 258] width 211 height 13
type input "googleAds"
type textarea "x"
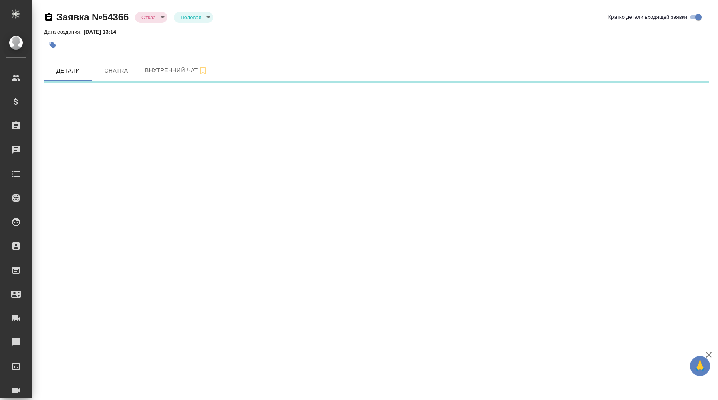
select select "RU"
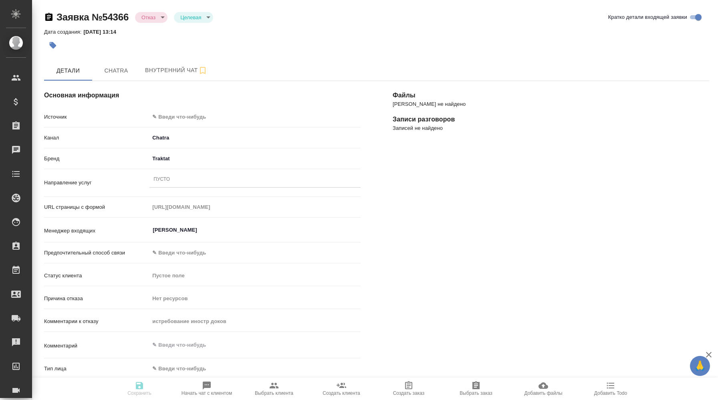
type textarea "x"
click at [202, 113] on body "🙏 .cls-1 fill:#fff; AWATERA Корэн [PERSON_NAME] Спецификации Заказы 40851 Чаты …" at bounding box center [359, 200] width 718 height 400
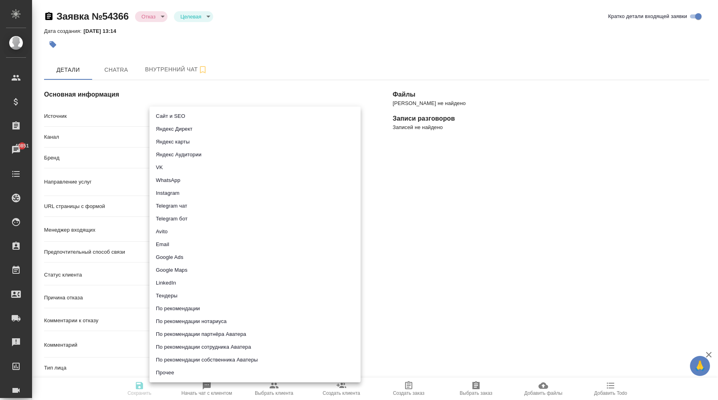
click at [198, 116] on li "Сайт и SEO" at bounding box center [254, 116] width 211 height 13
type input "seo"
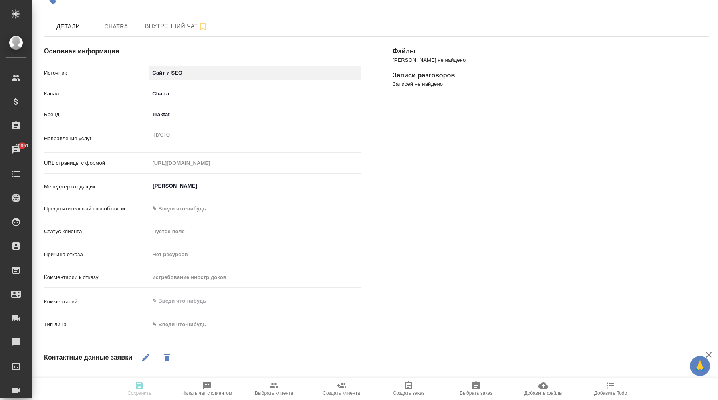
scroll to position [54, 0]
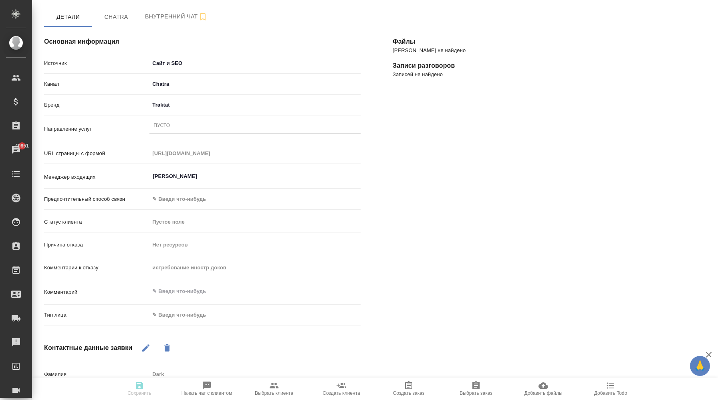
click at [192, 322] on div "Тип лица ✎ Введи что-нибудь" at bounding box center [202, 318] width 317 height 21
click at [194, 317] on body "🙏 .cls-1 fill:#fff; AWATERA Корэн [PERSON_NAME] Спецификации Заказы 40851 Чаты …" at bounding box center [359, 200] width 718 height 400
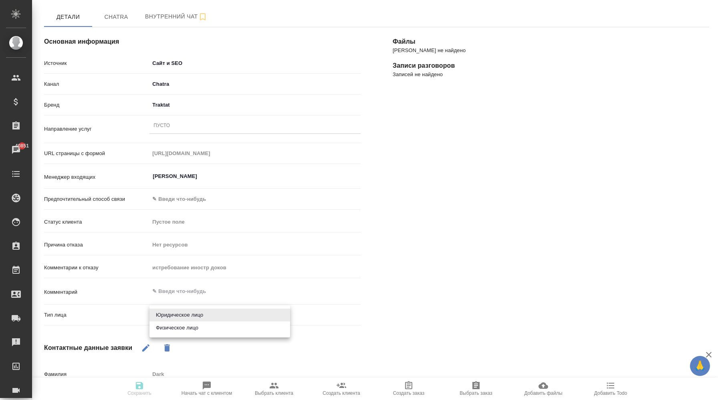
click at [191, 327] on li "Физическое лицо" at bounding box center [219, 327] width 141 height 13
type textarea "x"
type input "private"
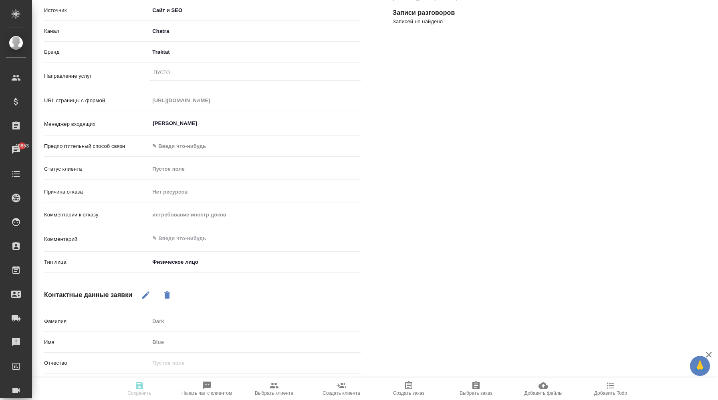
scroll to position [0, 0]
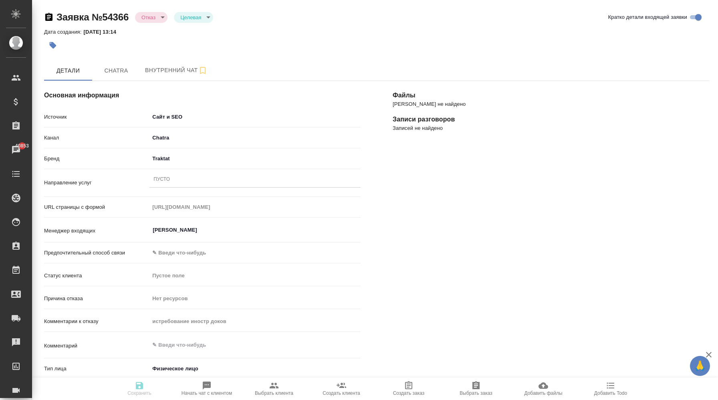
type textarea "x"
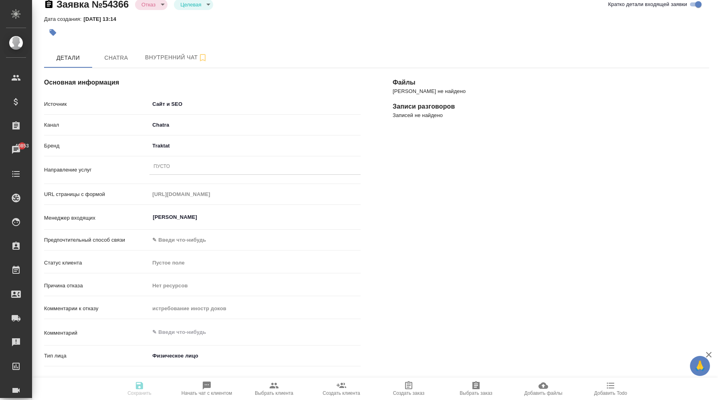
scroll to position [14, 0]
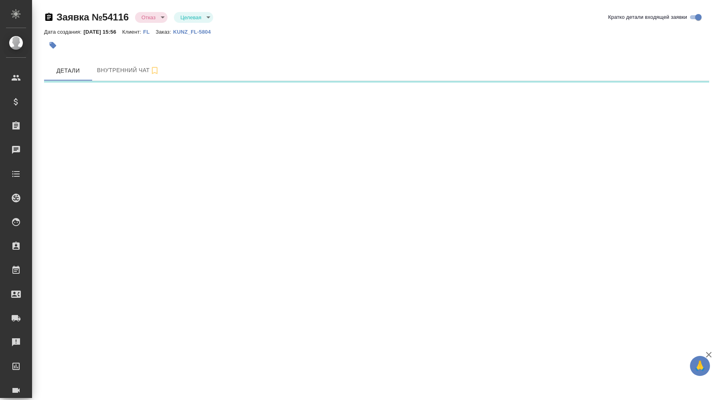
select select "RU"
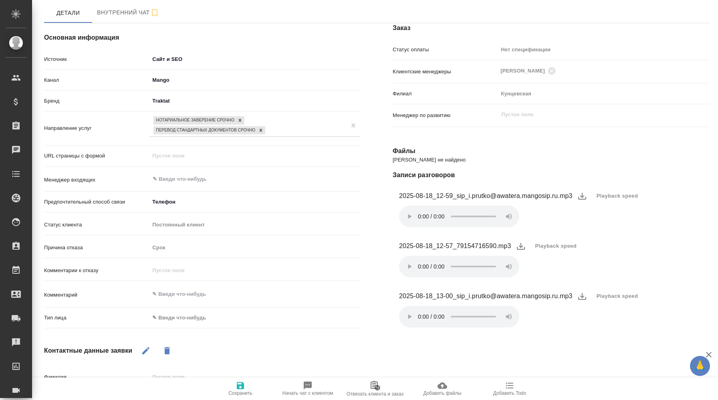
scroll to position [107, 0]
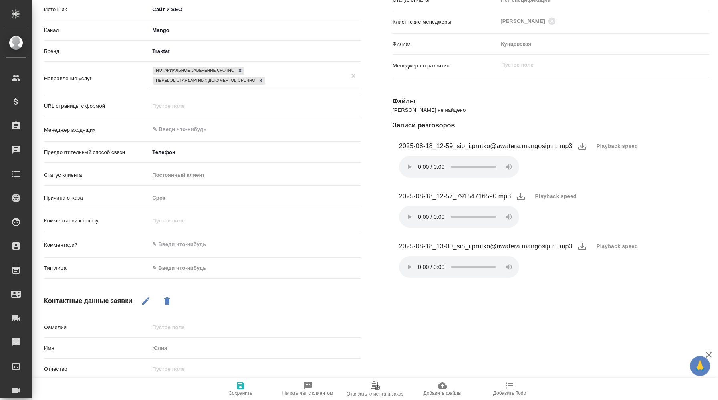
click at [192, 266] on body "🙏 .cls-1 fill:#fff; AWATERA Корэн [PERSON_NAME] Спецификации Заказы Чаты Todo П…" at bounding box center [359, 200] width 718 height 400
click at [184, 281] on li "Физическое лицо" at bounding box center [219, 280] width 141 height 13
type textarea "x"
type input "private"
click at [242, 383] on icon "button" at bounding box center [240, 385] width 7 height 7
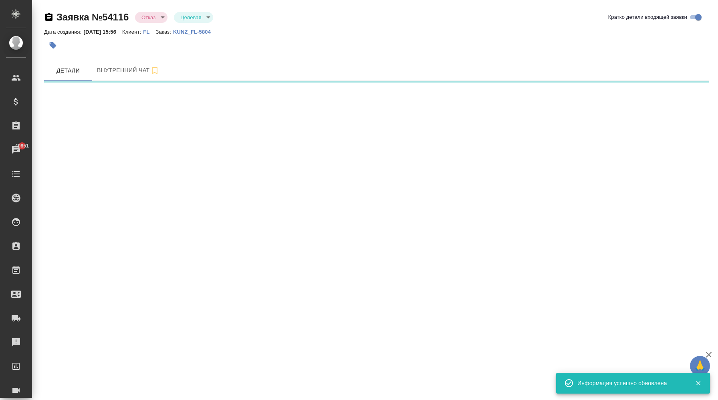
scroll to position [0, 0]
select select "RU"
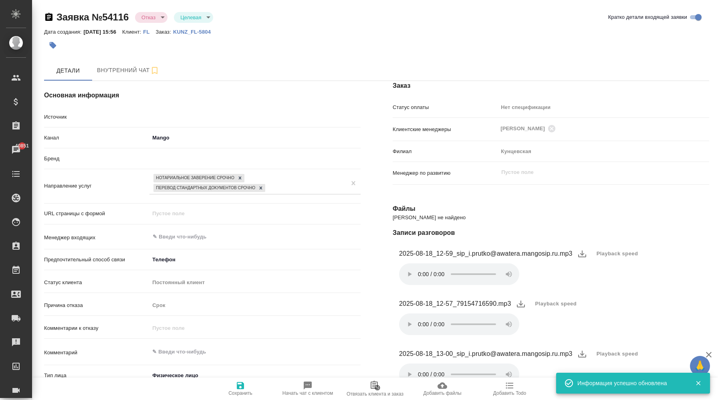
type textarea "x"
